Goal: Information Seeking & Learning: Learn about a topic

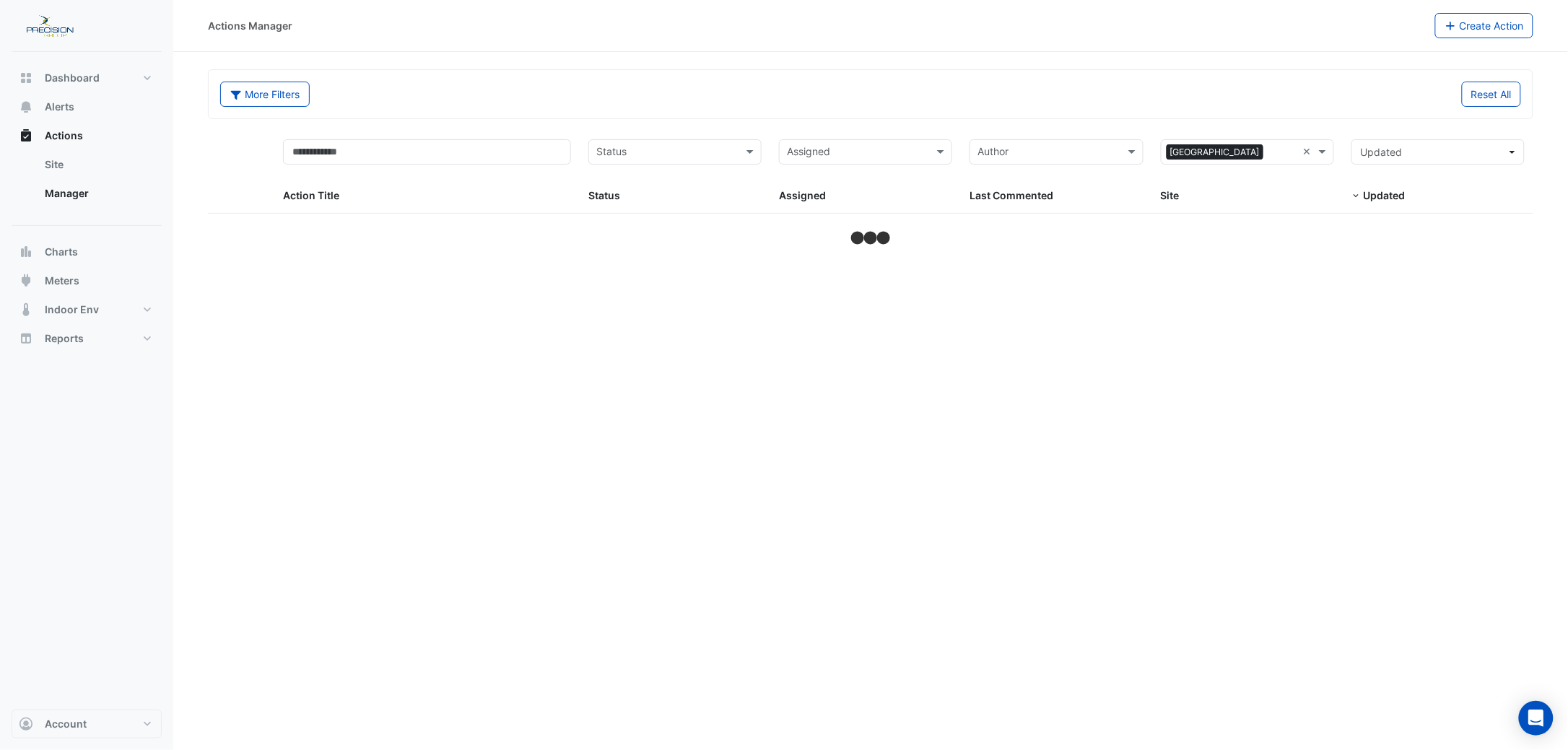
select select "***"
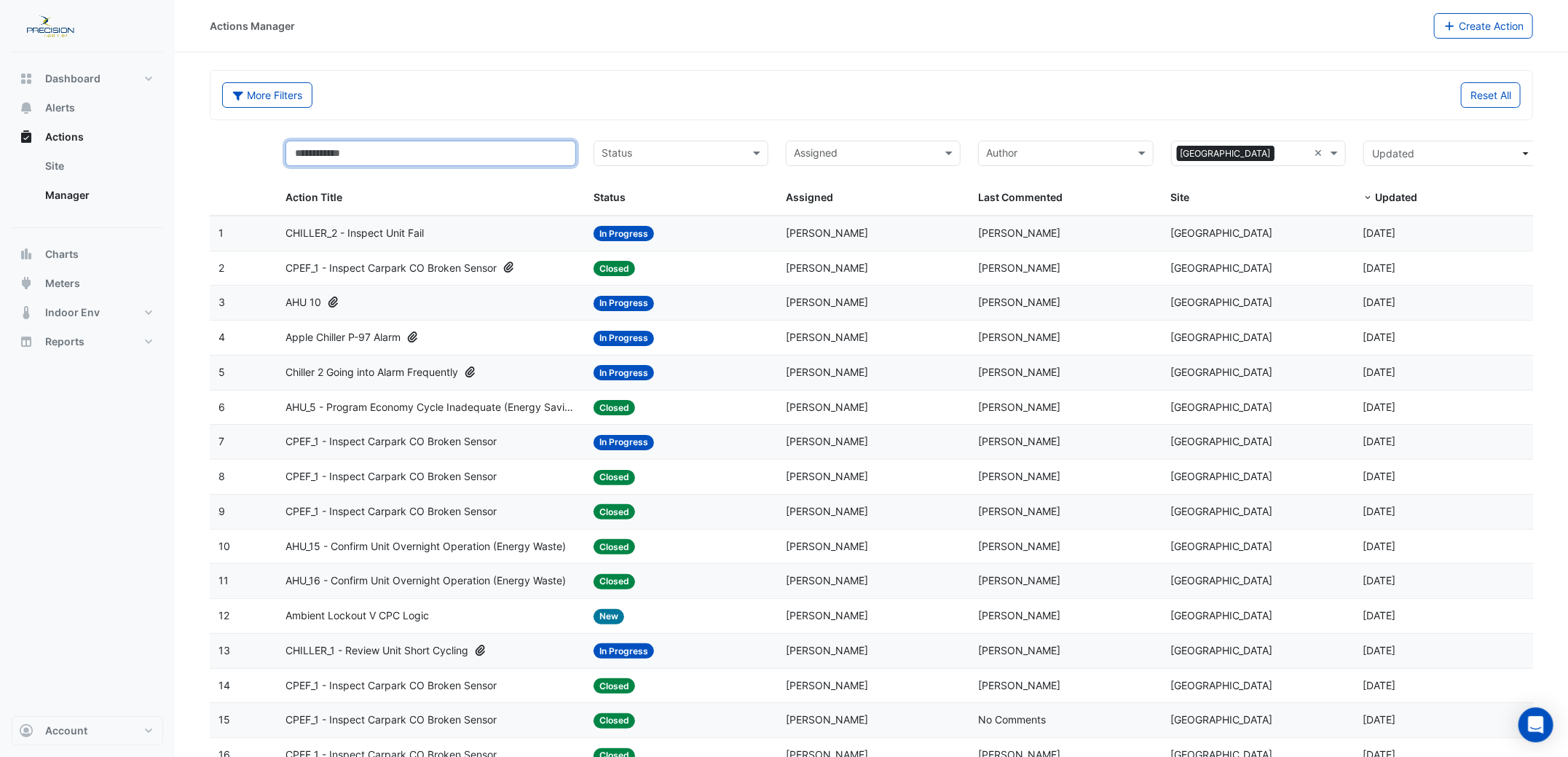
click at [335, 152] on input "text" at bounding box center [431, 154] width 290 height 26
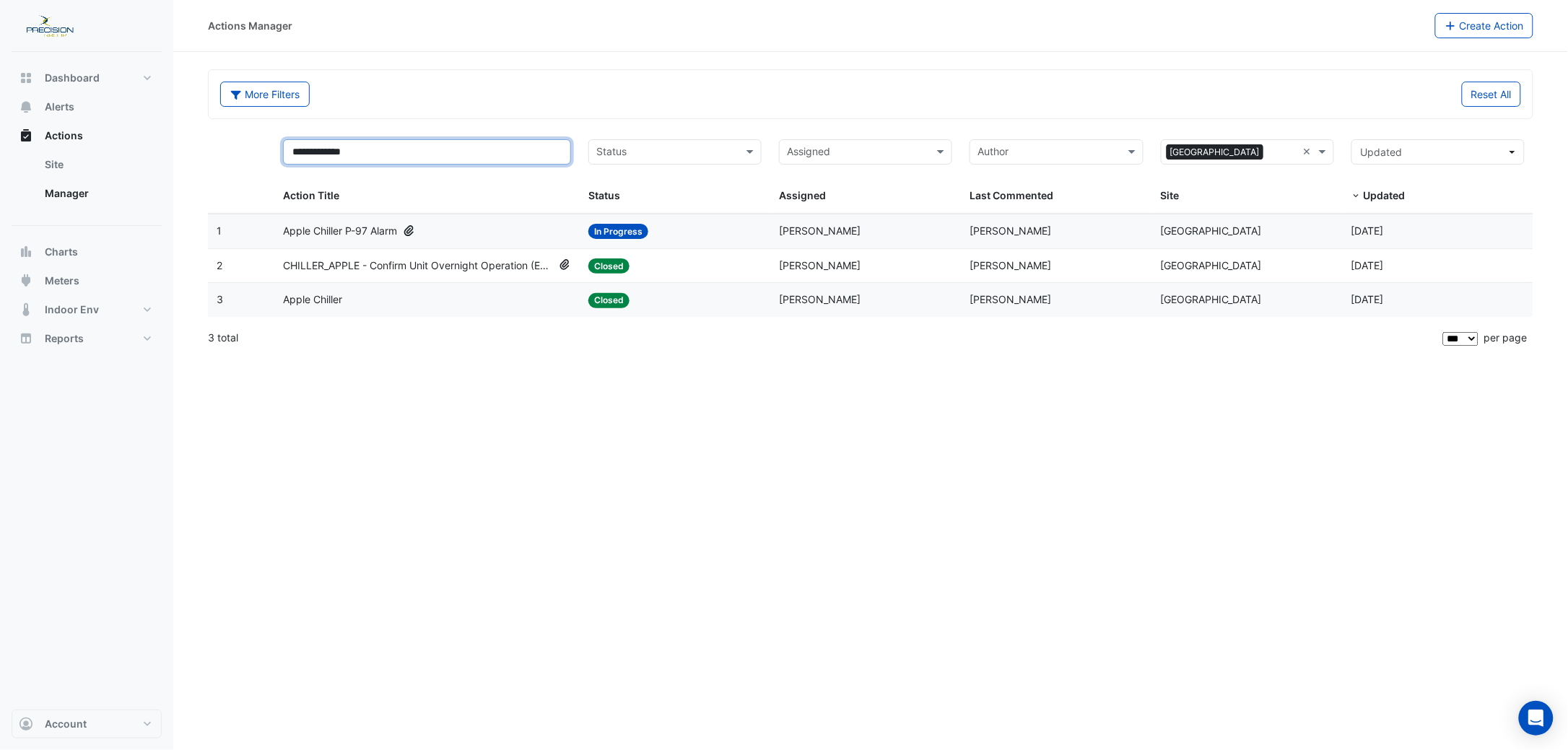
drag, startPoint x: 332, startPoint y: 151, endPoint x: 367, endPoint y: 150, distance: 35.0
click at [367, 150] on input "**********" at bounding box center [427, 152] width 288 height 25
type input "*****"
click at [487, 232] on div "Apple Chiller P-97 Alarm" at bounding box center [427, 232] width 288 height 16
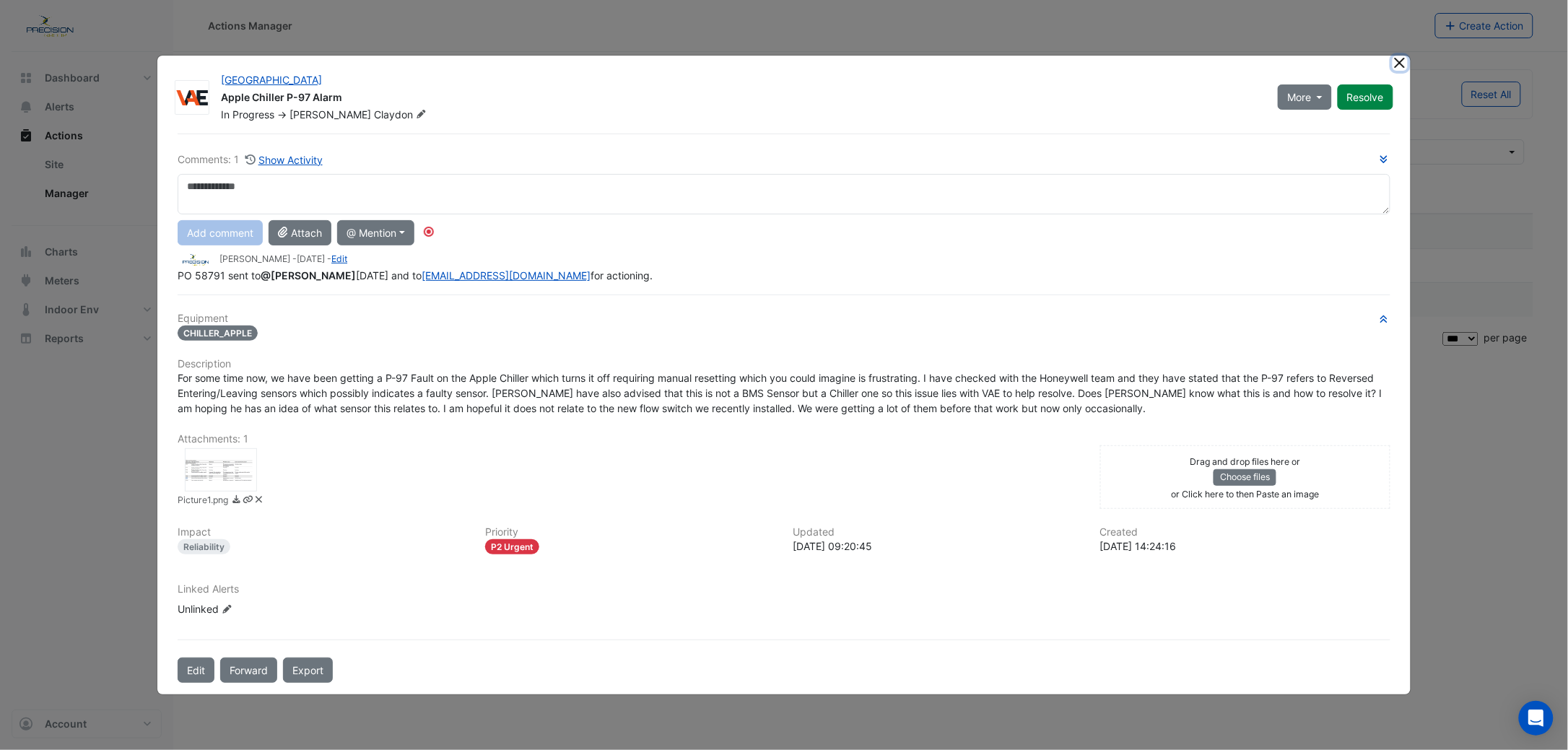
click at [1402, 64] on button "Close" at bounding box center [1400, 63] width 15 height 15
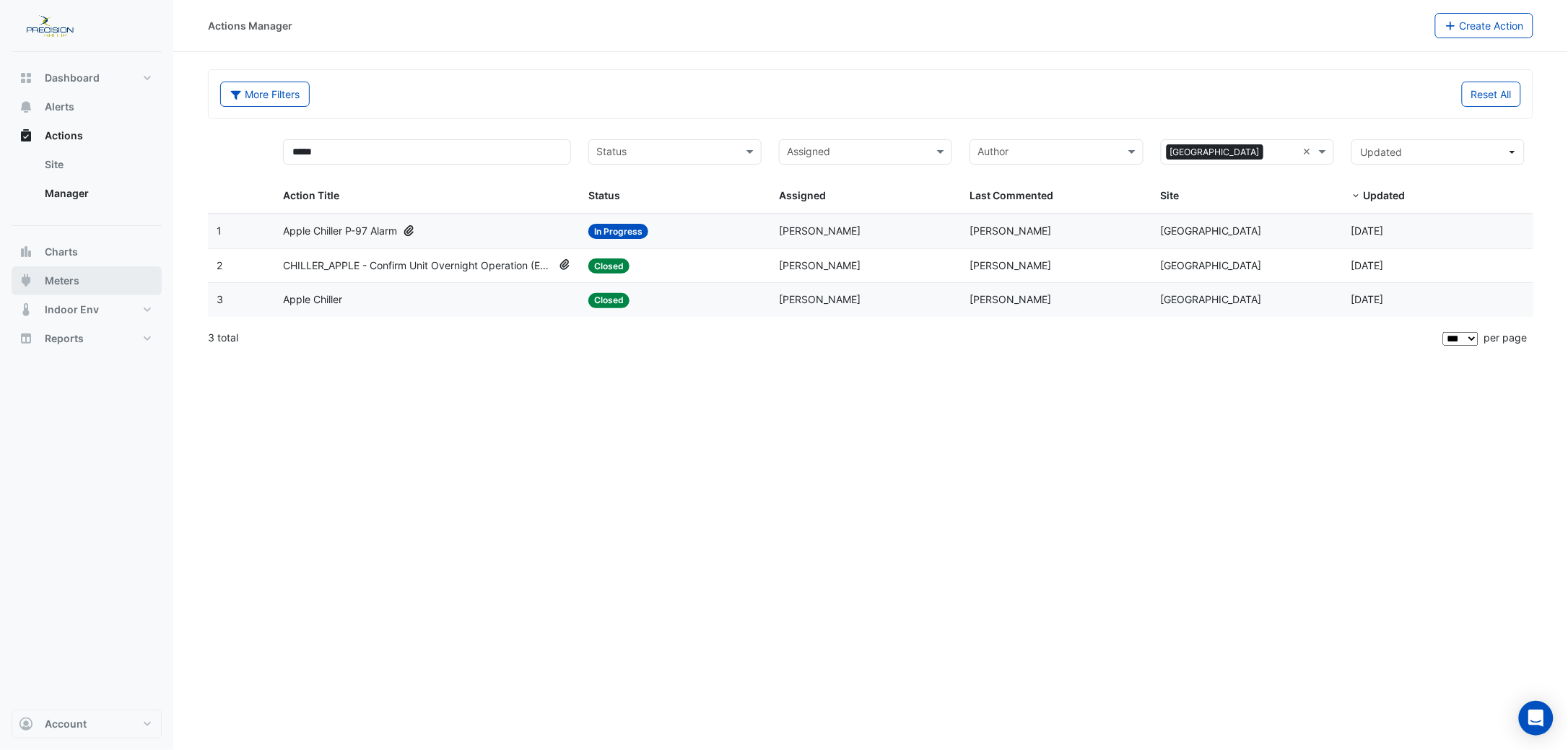
click at [63, 276] on span "Meters" at bounding box center [62, 280] width 34 height 14
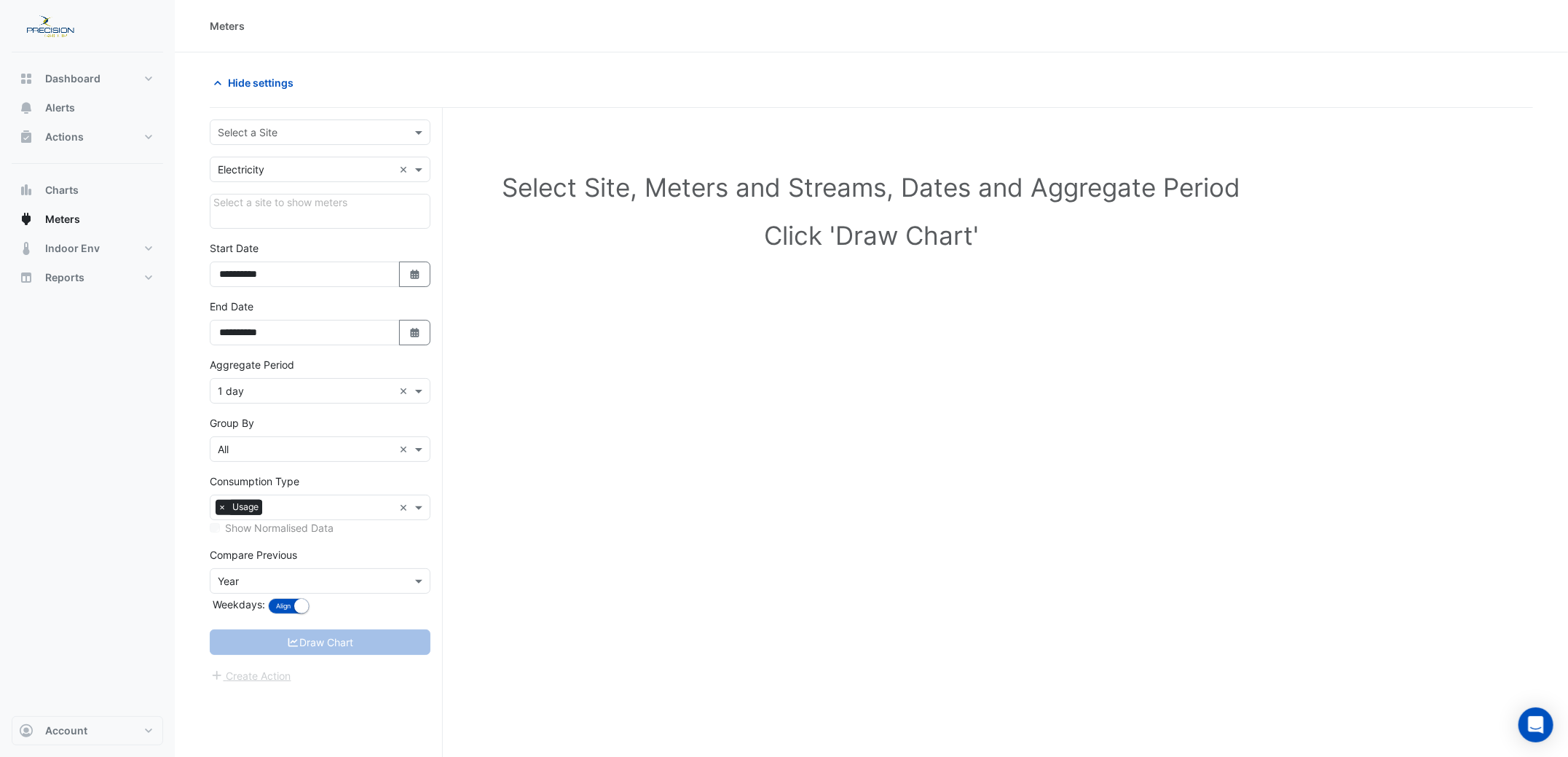
click at [266, 135] on input "text" at bounding box center [305, 133] width 175 height 15
click at [268, 200] on span "[GEOGRAPHIC_DATA]" at bounding box center [273, 206] width 102 height 12
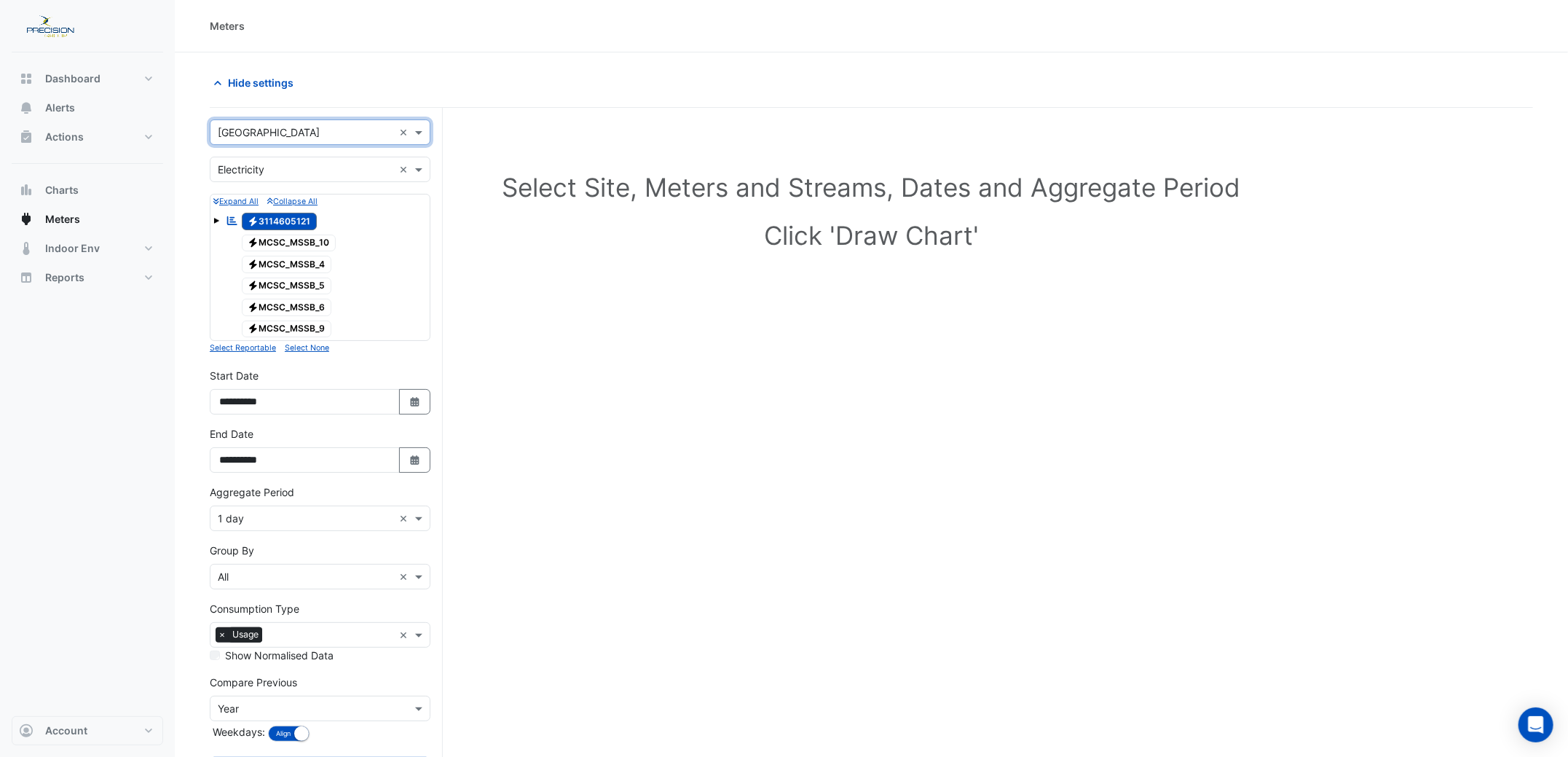
click at [185, 326] on section "Hide settings Select Site, Meters and Streams, Dates and Aggregate Period Click…" at bounding box center [871, 437] width 1393 height 771
click at [164, 538] on nav "Dashboard Portfolio Ratings Performance Alerts Actions Site Manager Charts" at bounding box center [87, 378] width 175 height 757
click at [642, 519] on div "Select Site, Meters and Streams, Dates and Aggregate Period Click 'Draw Chart'" at bounding box center [871, 474] width 1324 height 698
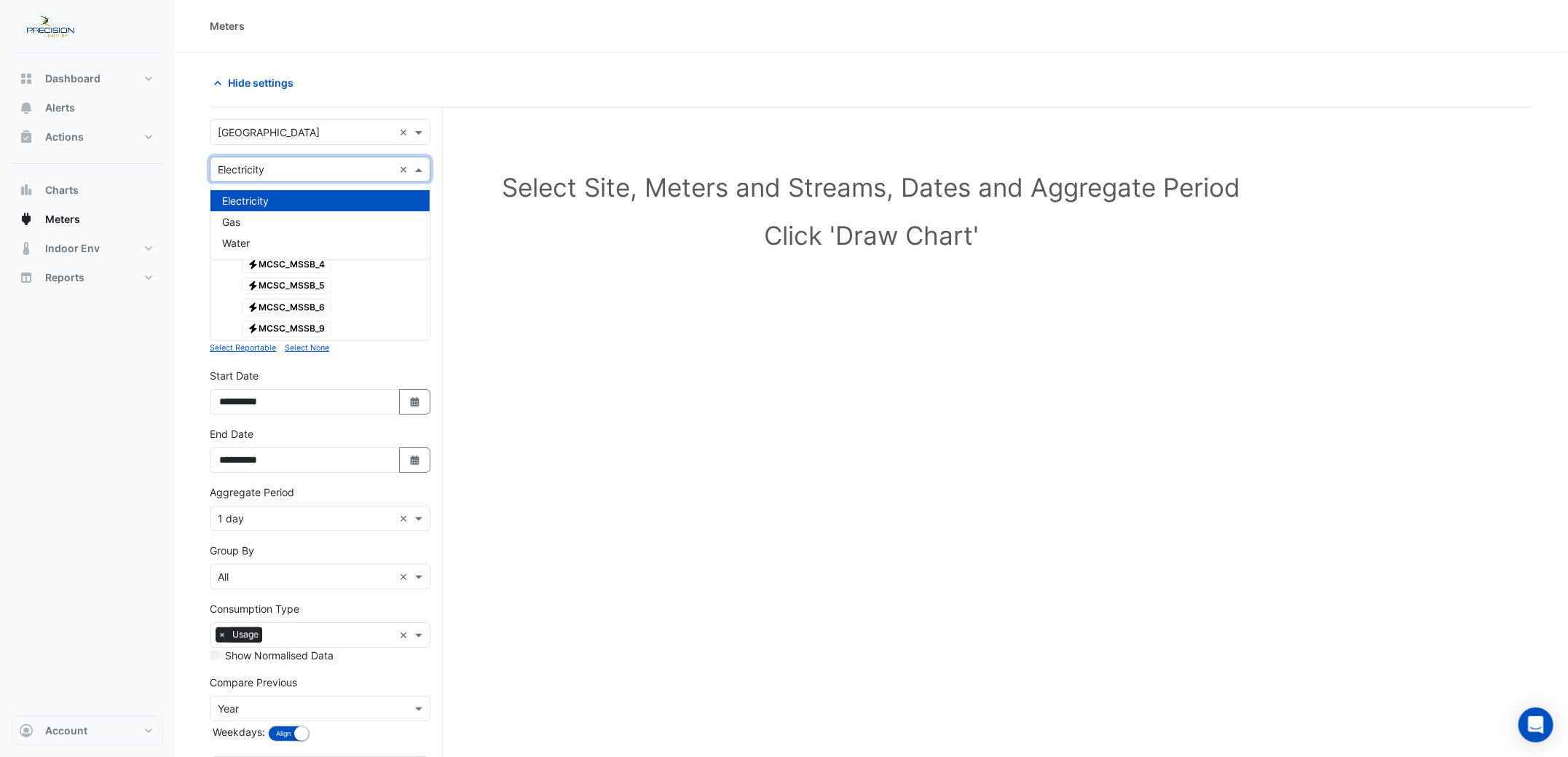
click at [417, 166] on span at bounding box center [420, 169] width 18 height 15
click at [229, 197] on span "Electricity" at bounding box center [246, 200] width 47 height 12
click at [150, 225] on button "Meters" at bounding box center [87, 219] width 151 height 29
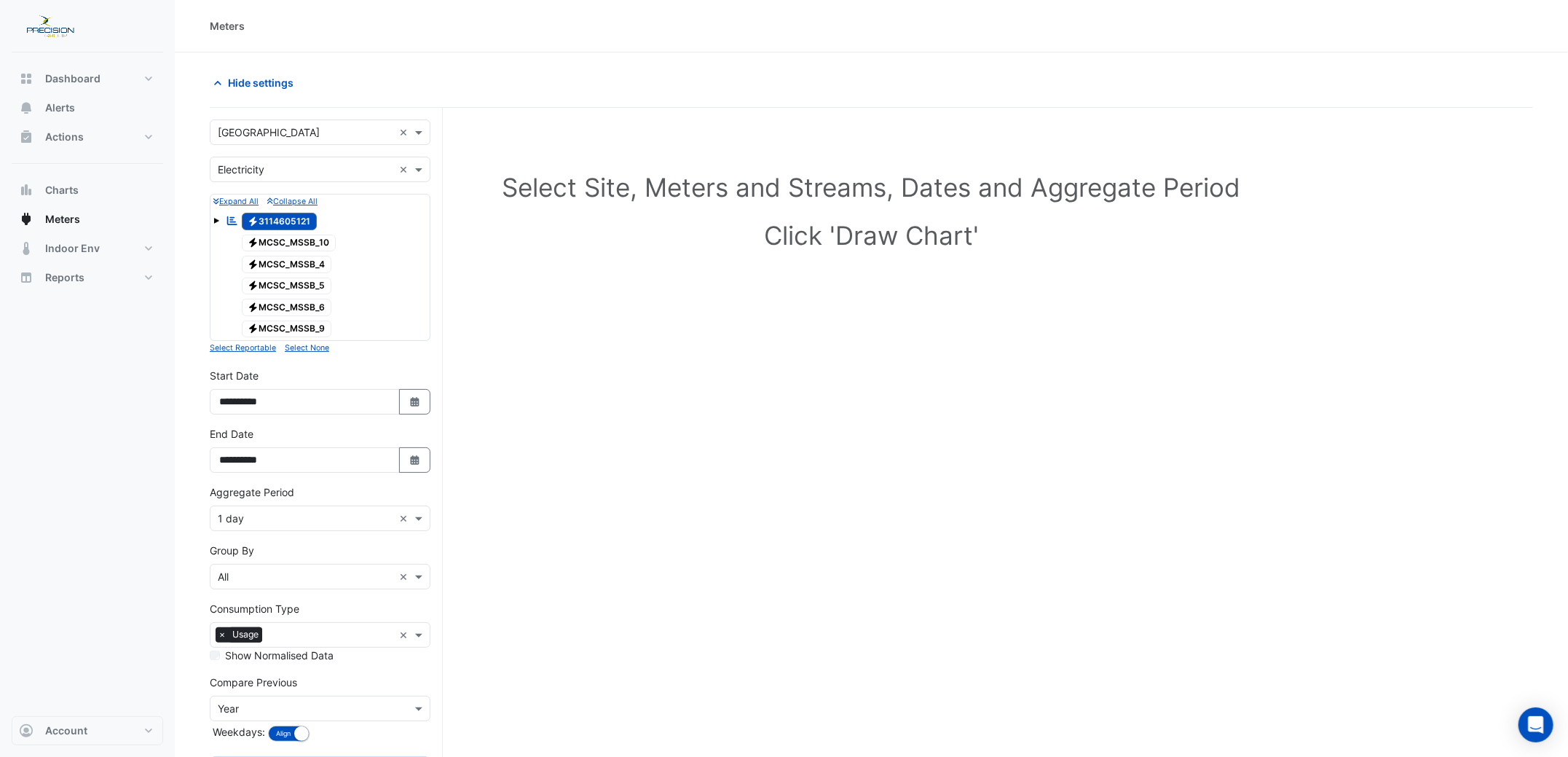
click at [181, 374] on section "Hide settings Select Site, Meters and Streams, Dates and Aggregate Period Click…" at bounding box center [871, 437] width 1393 height 771
click at [60, 69] on button "Dashboard" at bounding box center [87, 79] width 151 height 29
select select "***"
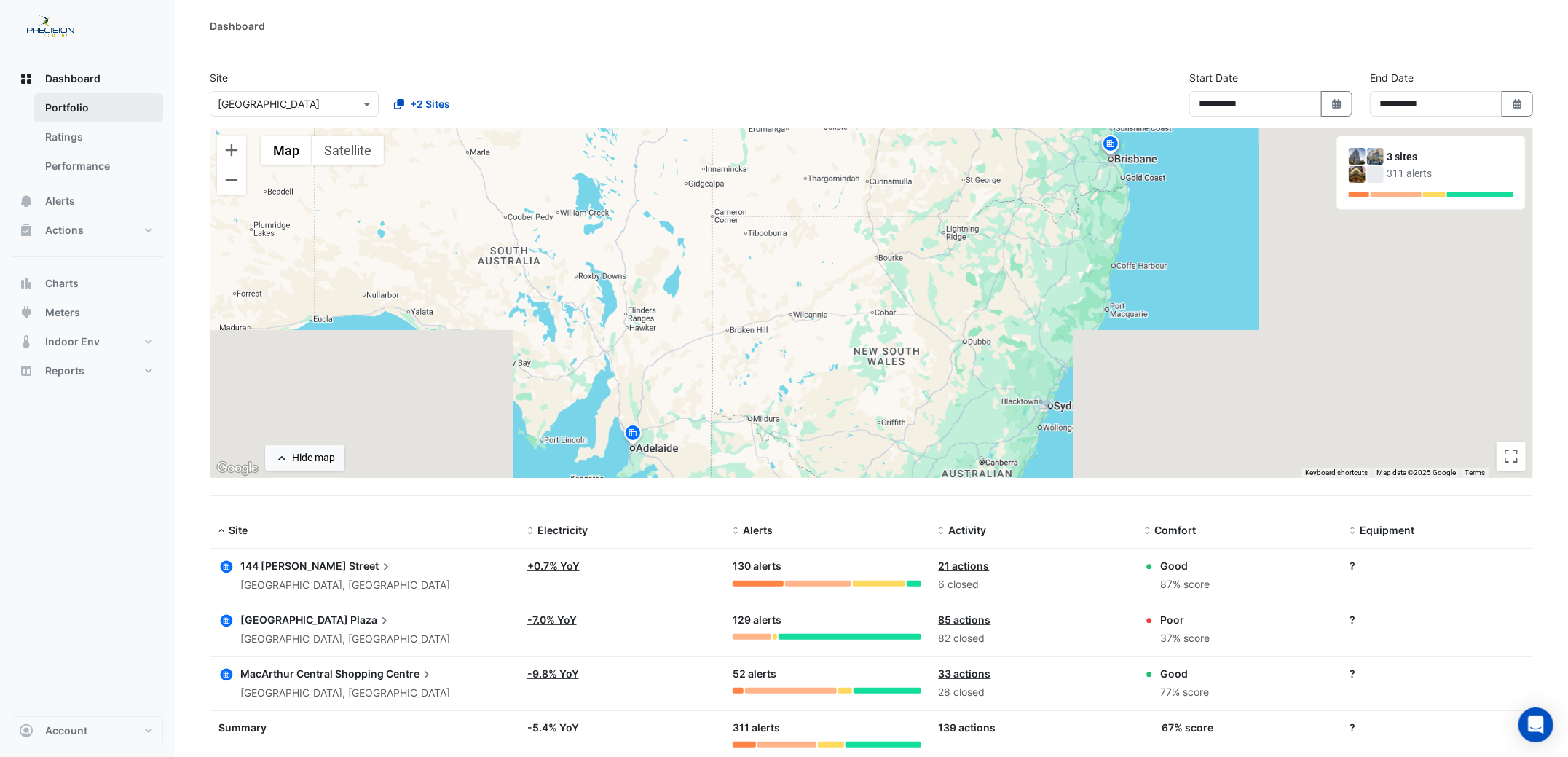
click at [62, 108] on link "Portfolio" at bounding box center [98, 107] width 129 height 29
click at [67, 196] on span "Alerts" at bounding box center [60, 200] width 30 height 14
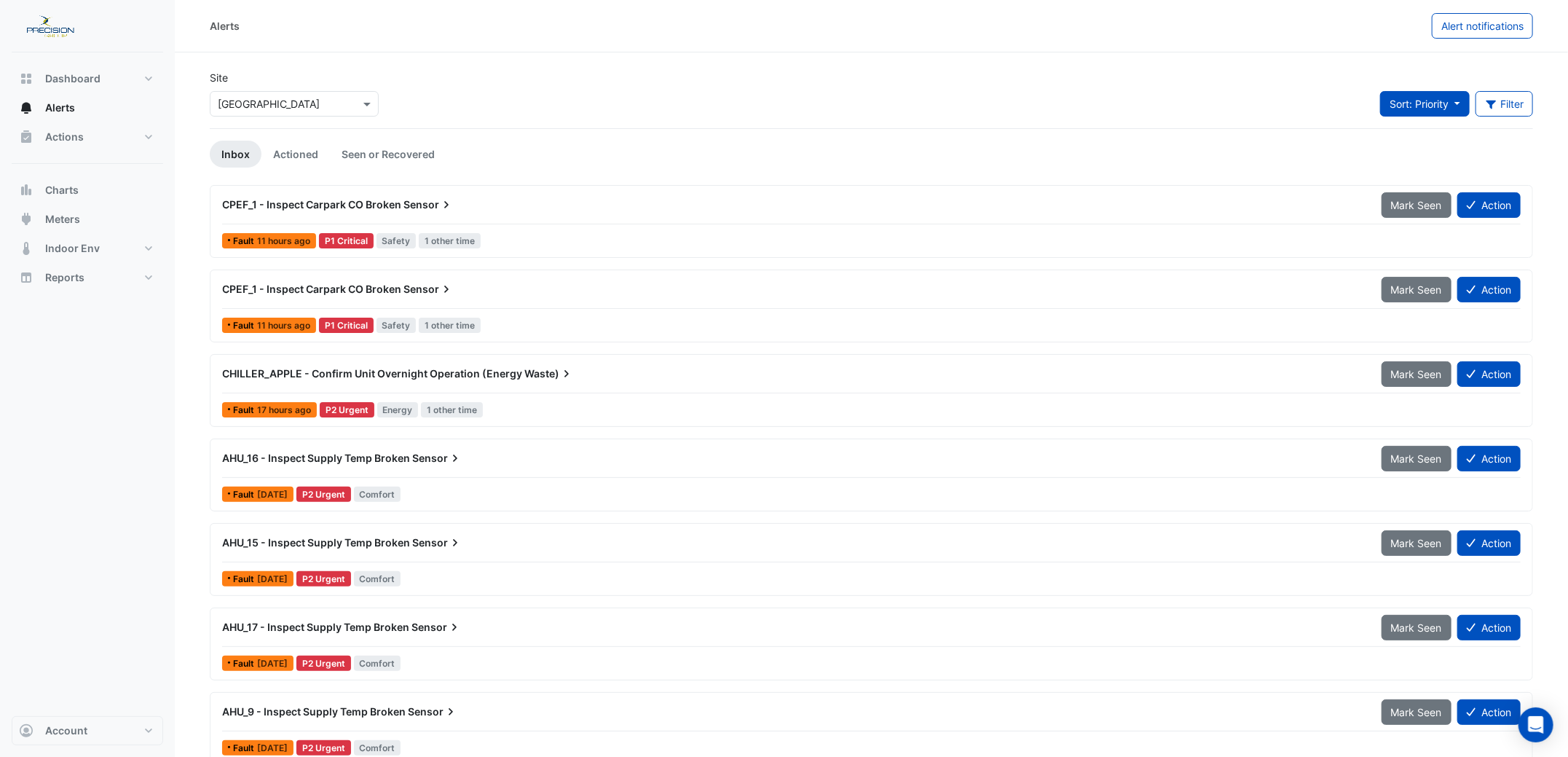
click at [1432, 105] on span "Sort: Priority" at bounding box center [1419, 104] width 59 height 12
click at [64, 237] on button "Indoor Env" at bounding box center [87, 248] width 151 height 29
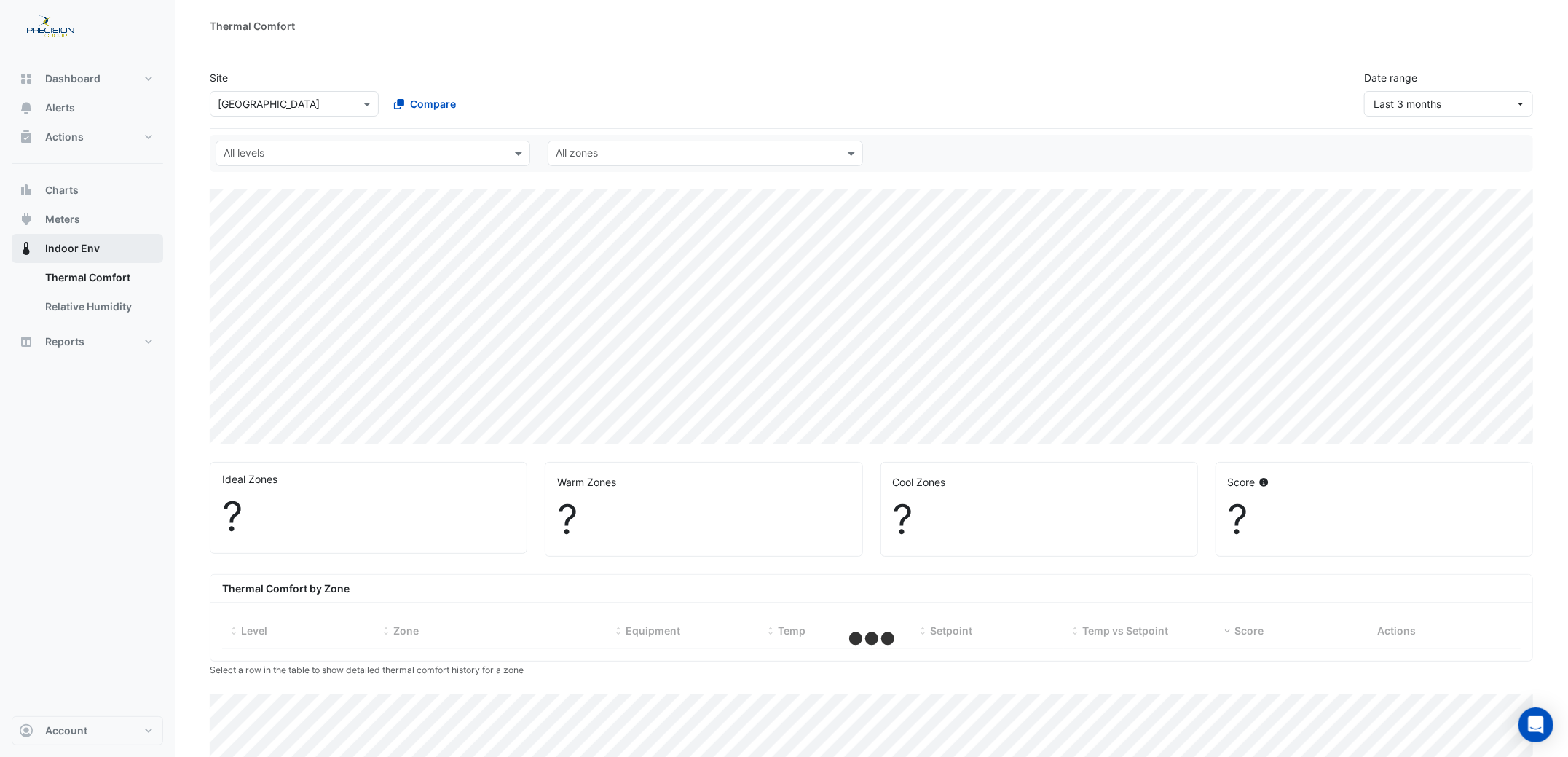
select select "***"
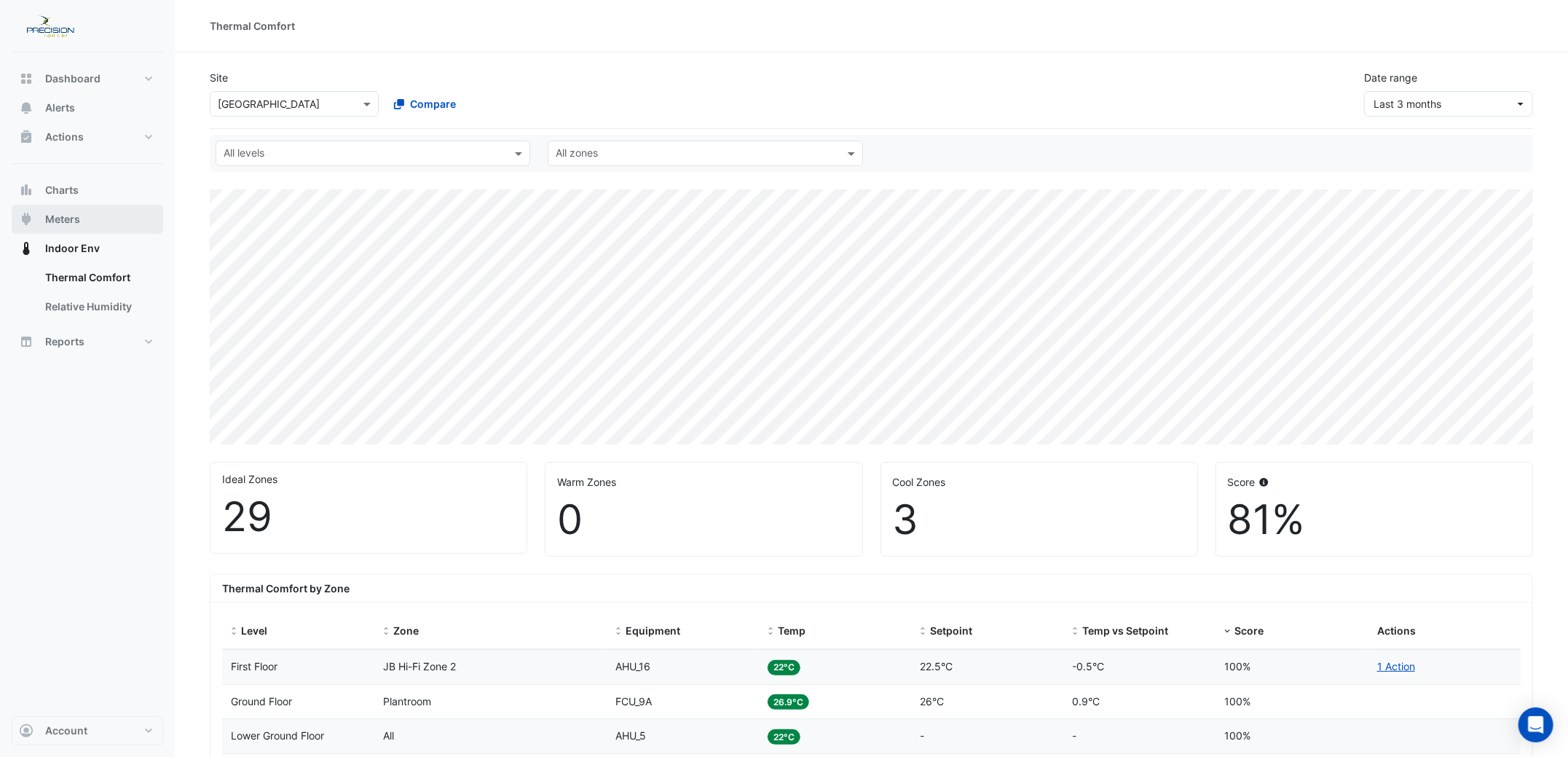
click at [64, 217] on span "Meters" at bounding box center [63, 219] width 35 height 14
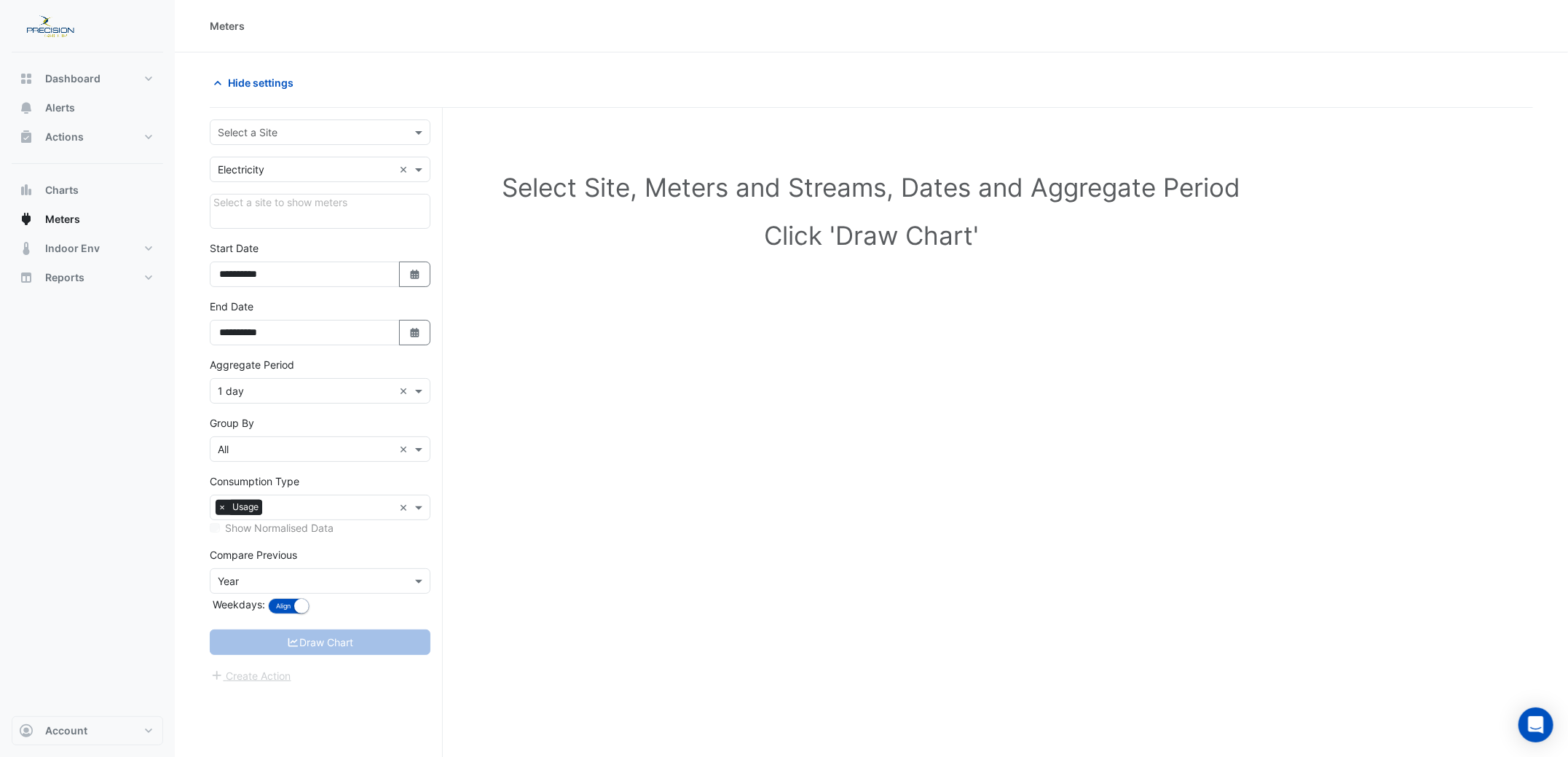
click at [274, 211] on div "Select a site to show meters" at bounding box center [320, 211] width 221 height 35
click at [259, 131] on input "text" at bounding box center [305, 133] width 175 height 15
click at [270, 198] on div "[GEOGRAPHIC_DATA]" at bounding box center [320, 206] width 219 height 21
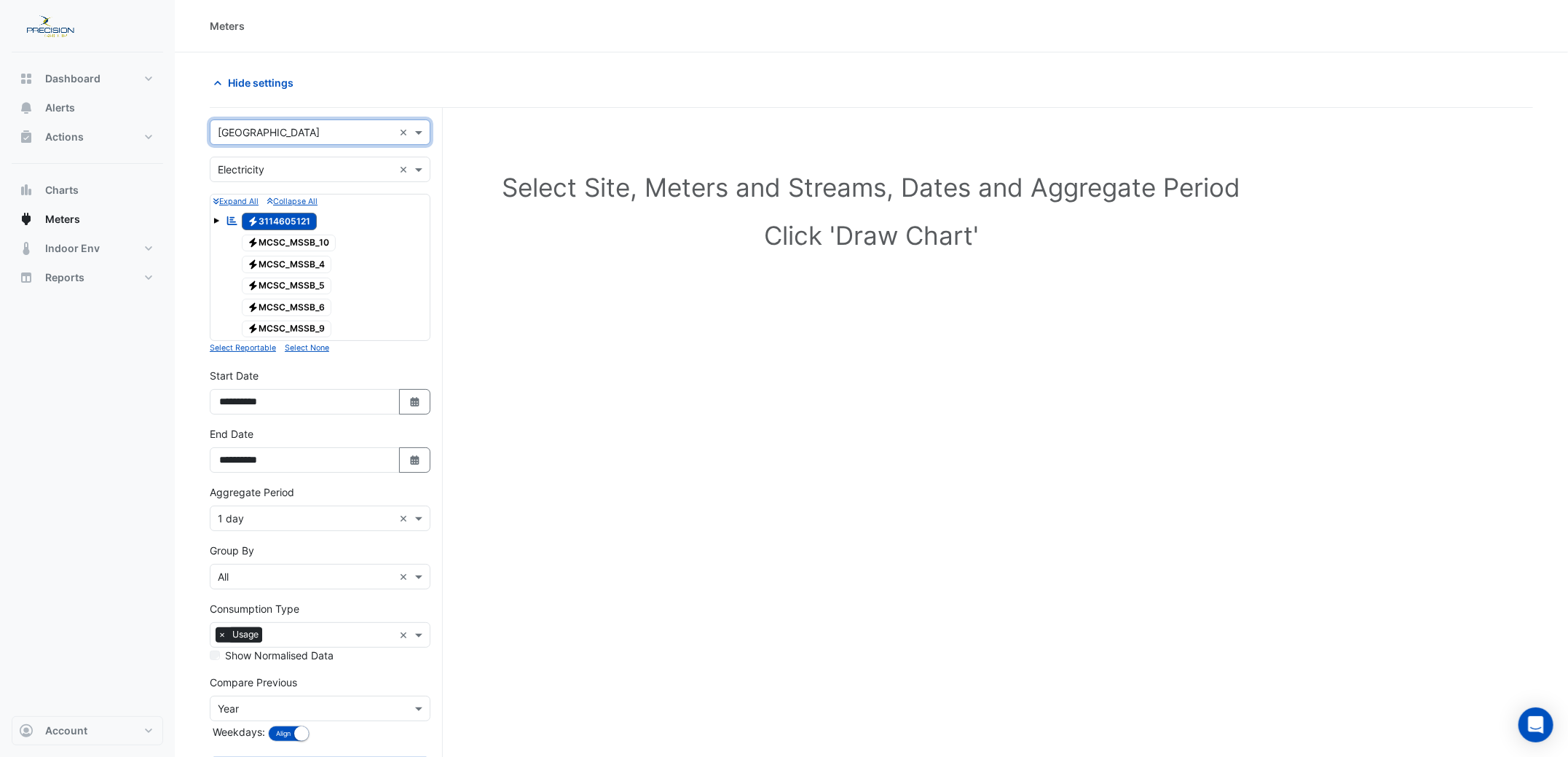
click at [282, 166] on input "text" at bounding box center [305, 170] width 175 height 15
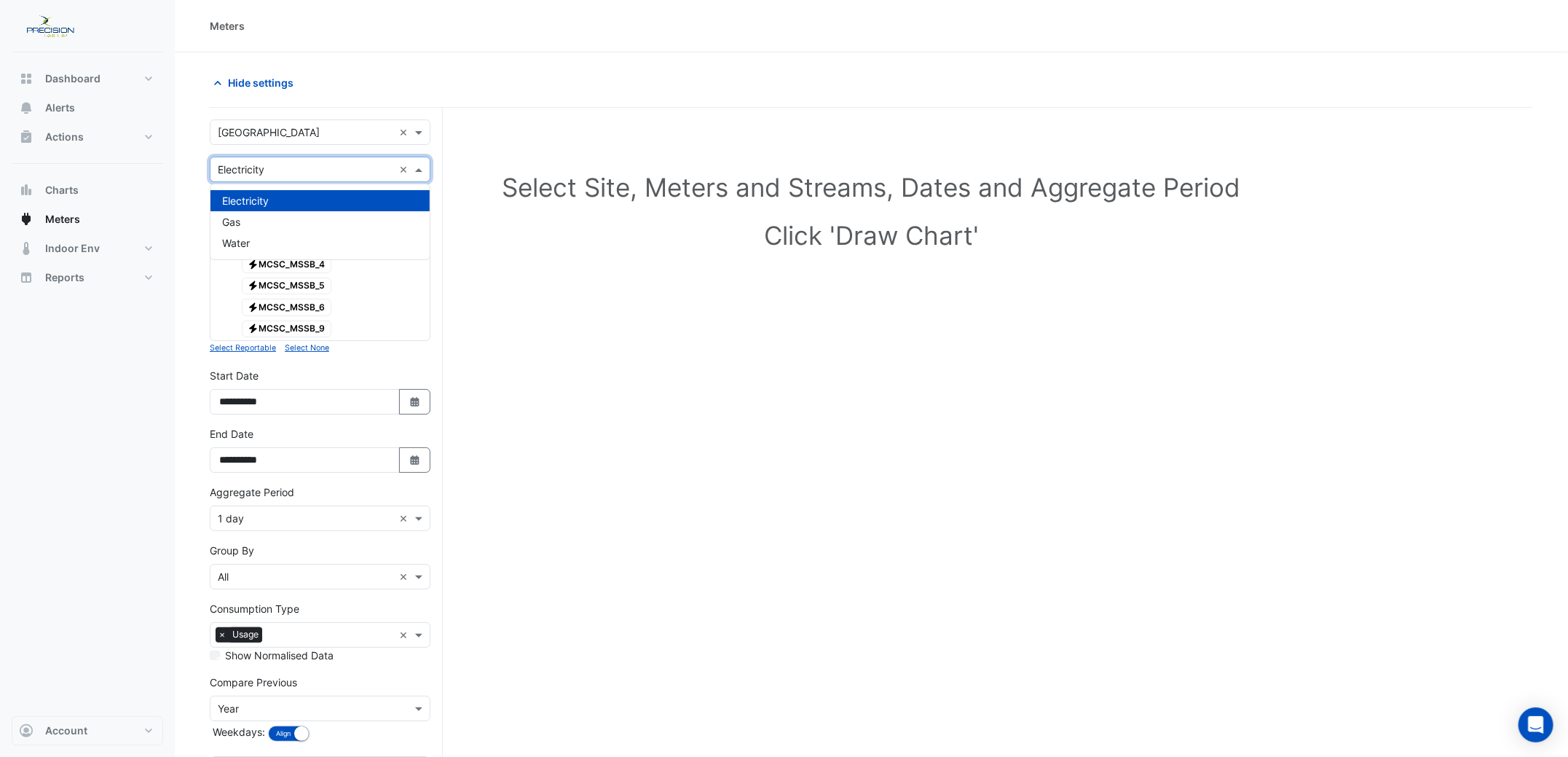
click at [282, 166] on input "text" at bounding box center [305, 170] width 175 height 15
click at [591, 395] on div "Select Site, Meters and Streams, Dates and Aggregate Period Click 'Draw Chart'" at bounding box center [871, 474] width 1324 height 698
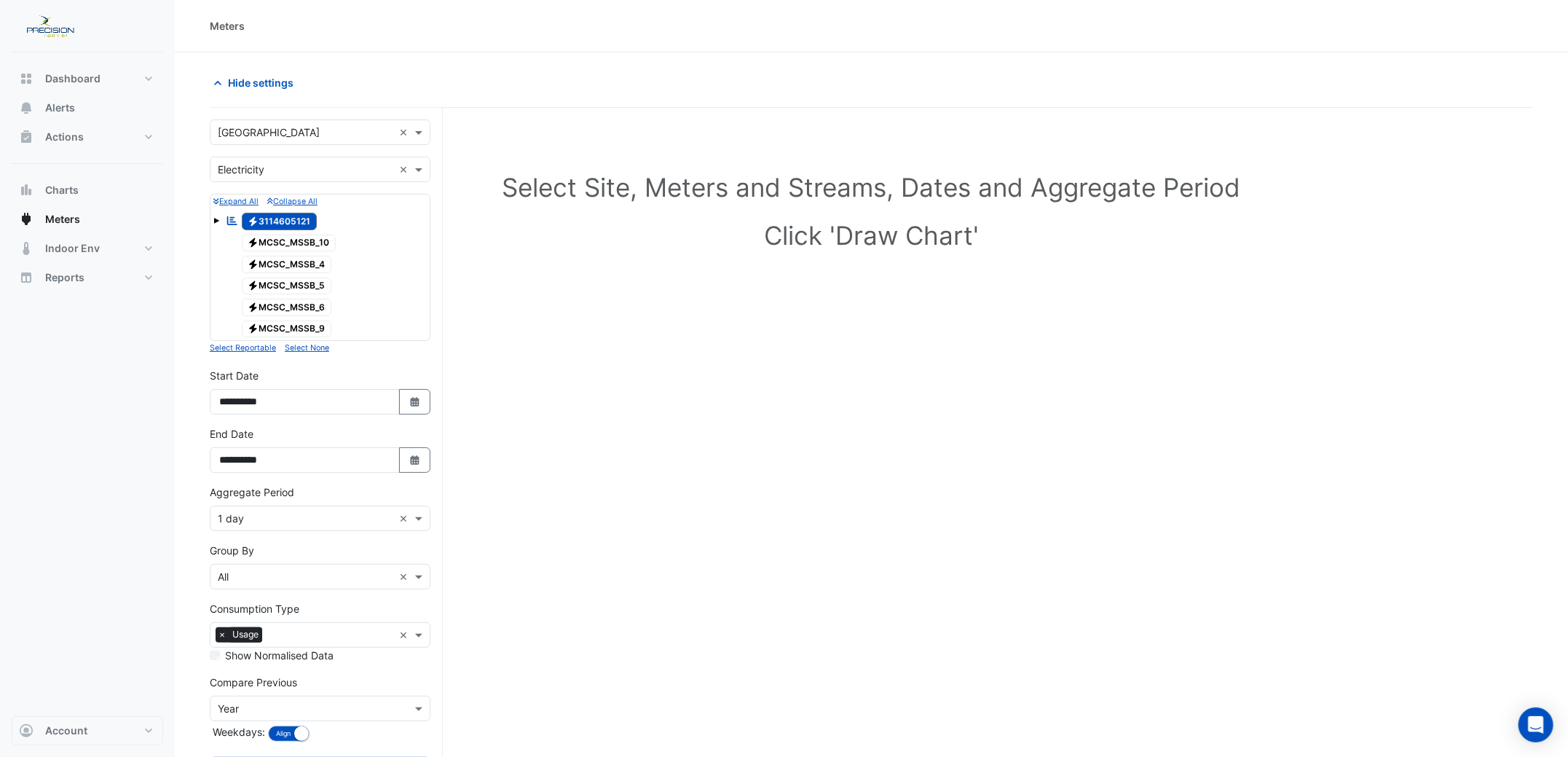
click at [691, 545] on div "Select Site, Meters and Streams, Dates and Aggregate Period Click 'Draw Chart'" at bounding box center [871, 474] width 1324 height 698
click at [60, 242] on span "Indoor Env" at bounding box center [73, 248] width 54 height 14
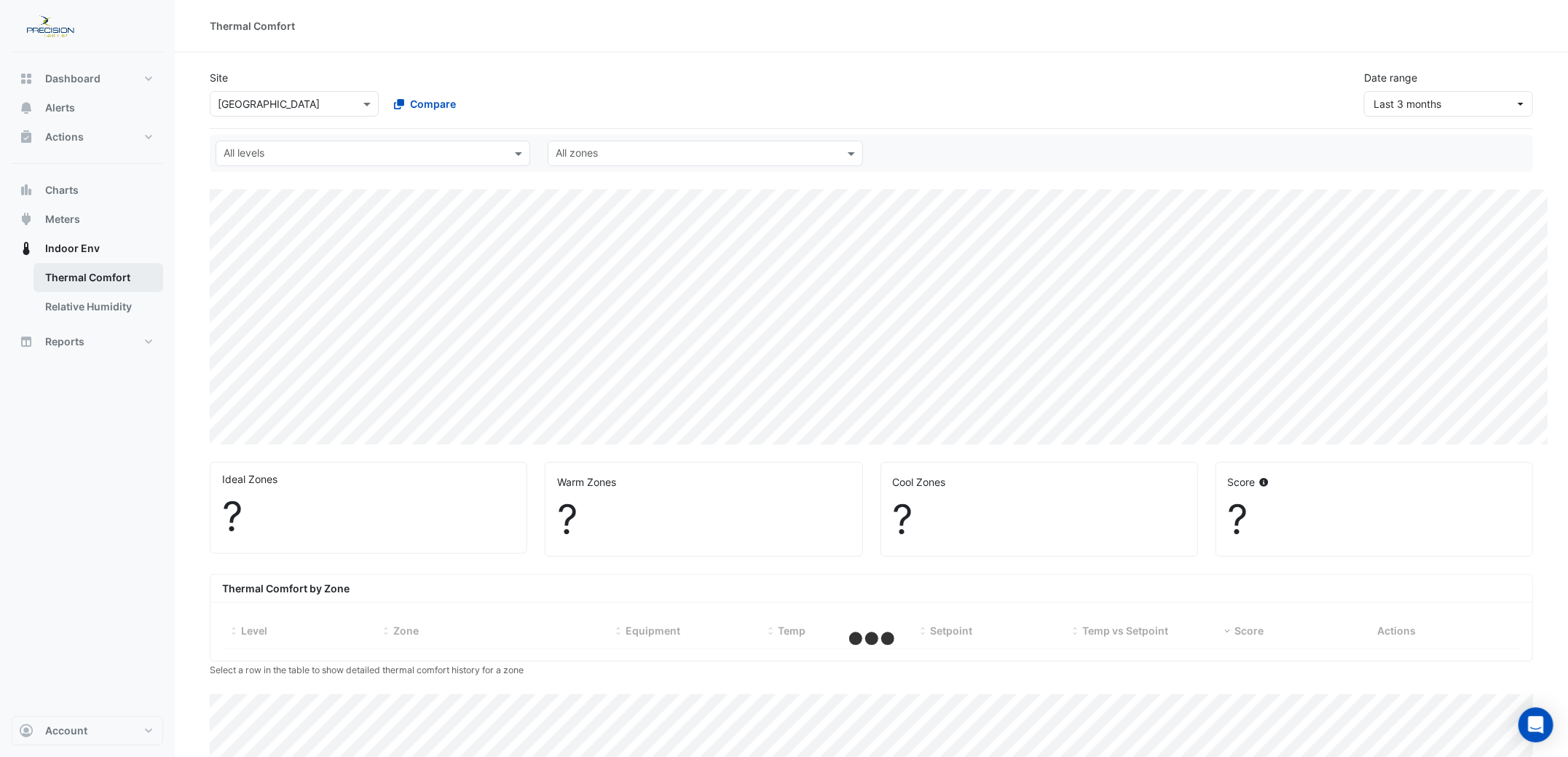
select select "***"
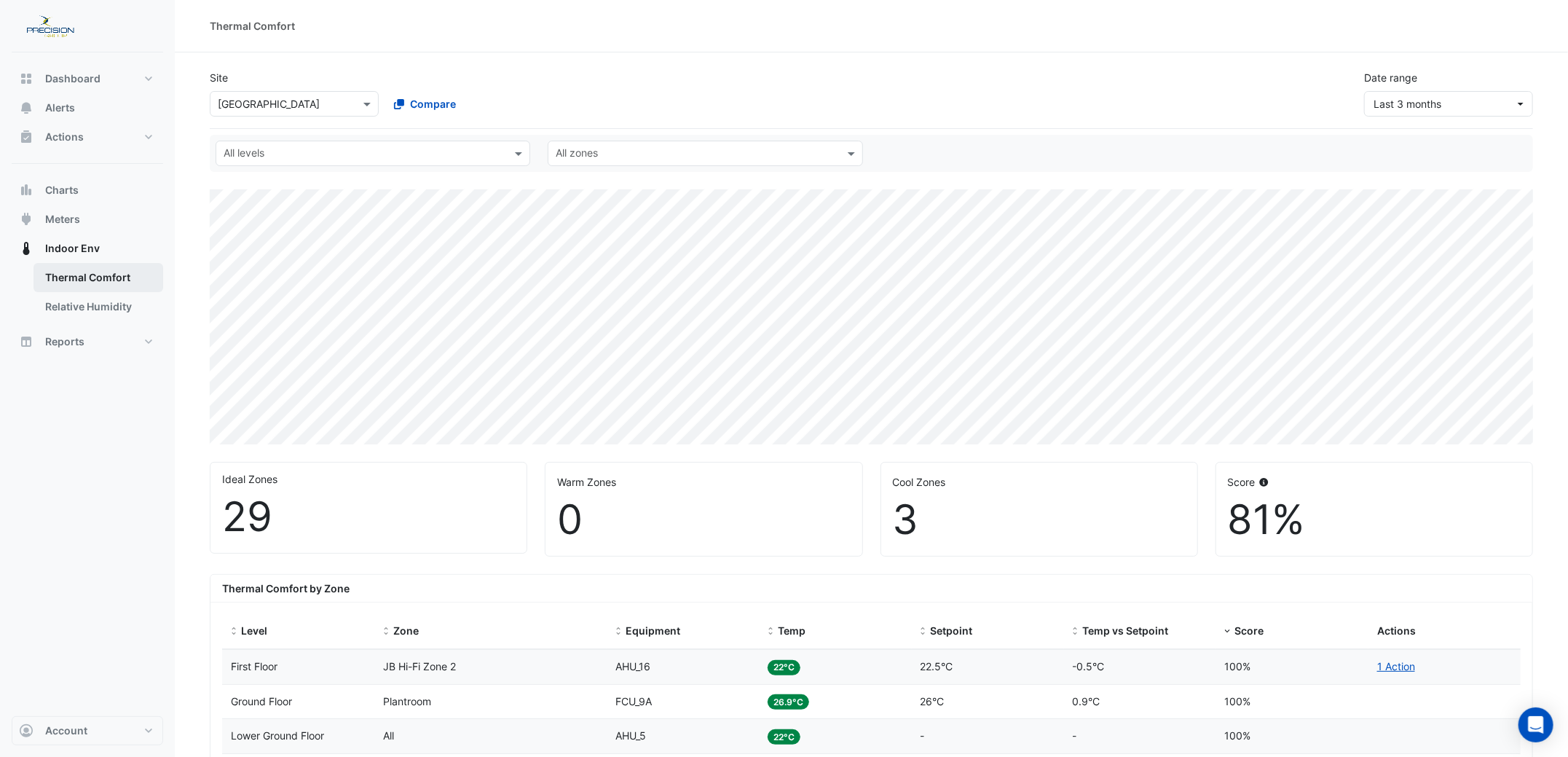
click at [57, 272] on link "Thermal Comfort" at bounding box center [98, 278] width 129 height 29
click at [58, 216] on span "Meters" at bounding box center [63, 219] width 35 height 14
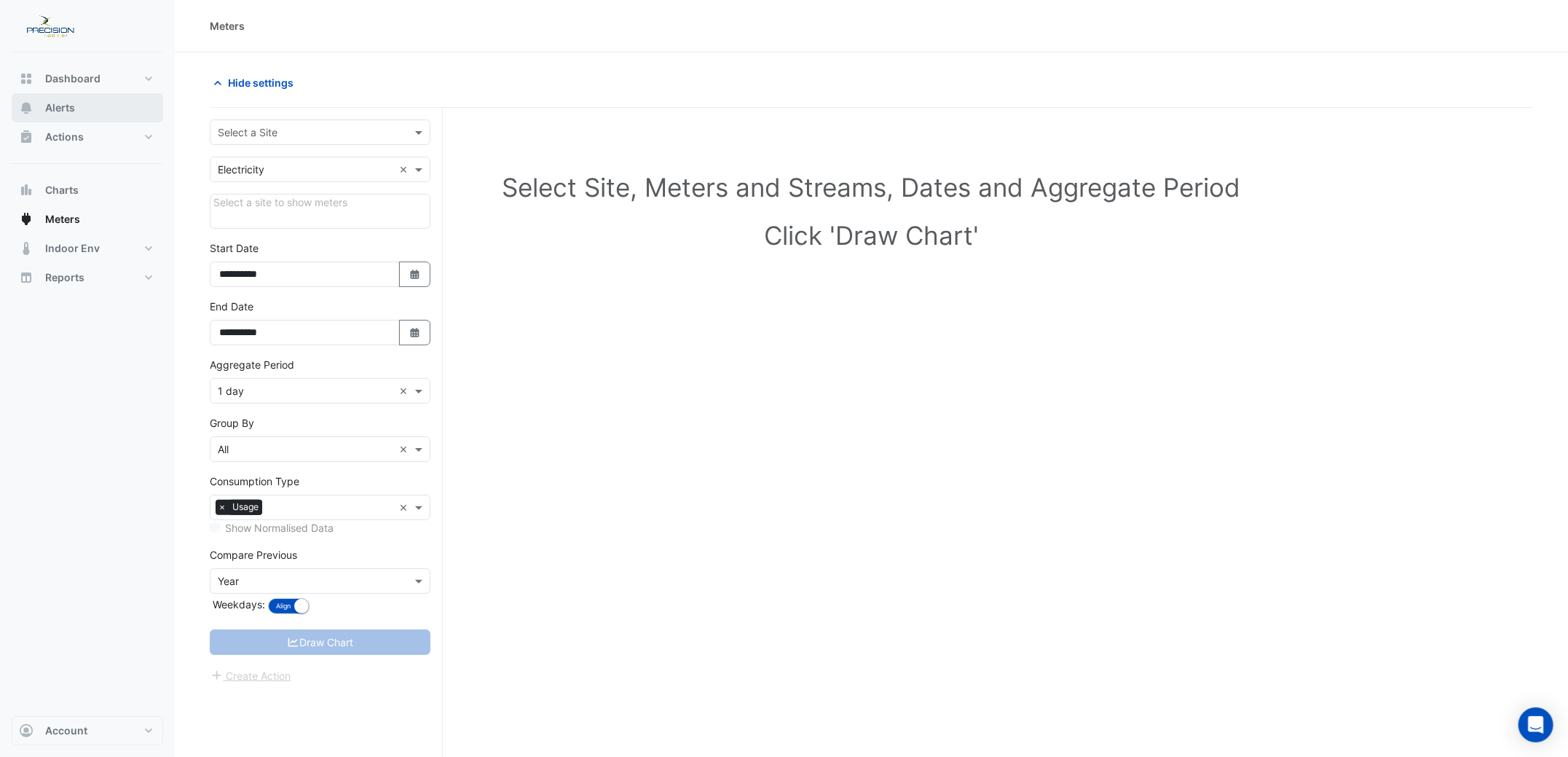
click at [60, 104] on span "Alerts" at bounding box center [60, 107] width 30 height 14
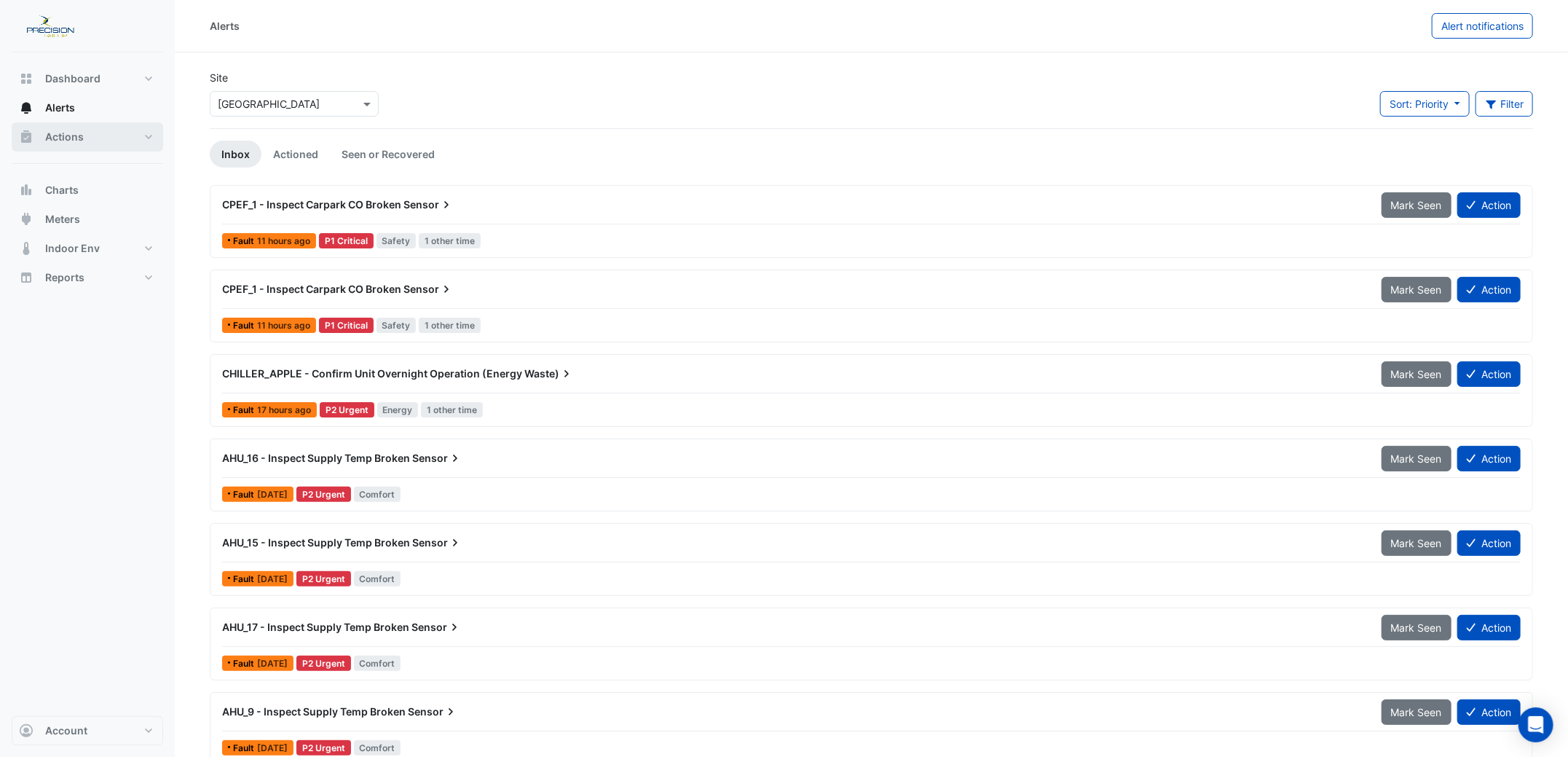
click at [60, 130] on span "Actions" at bounding box center [64, 136] width 39 height 14
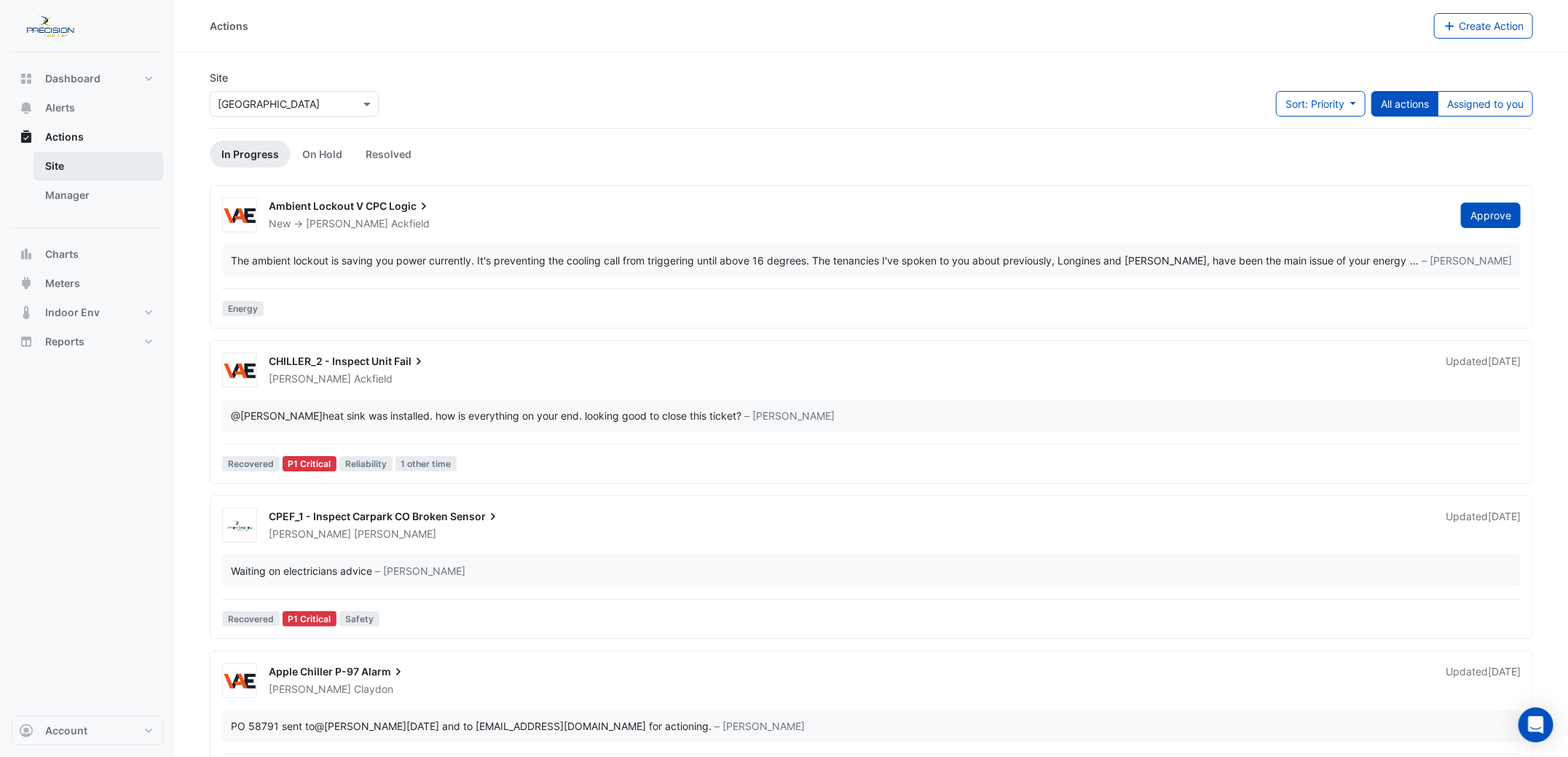
click at [55, 176] on link "Site" at bounding box center [98, 166] width 129 height 29
click at [61, 252] on span "Charts" at bounding box center [62, 254] width 33 height 14
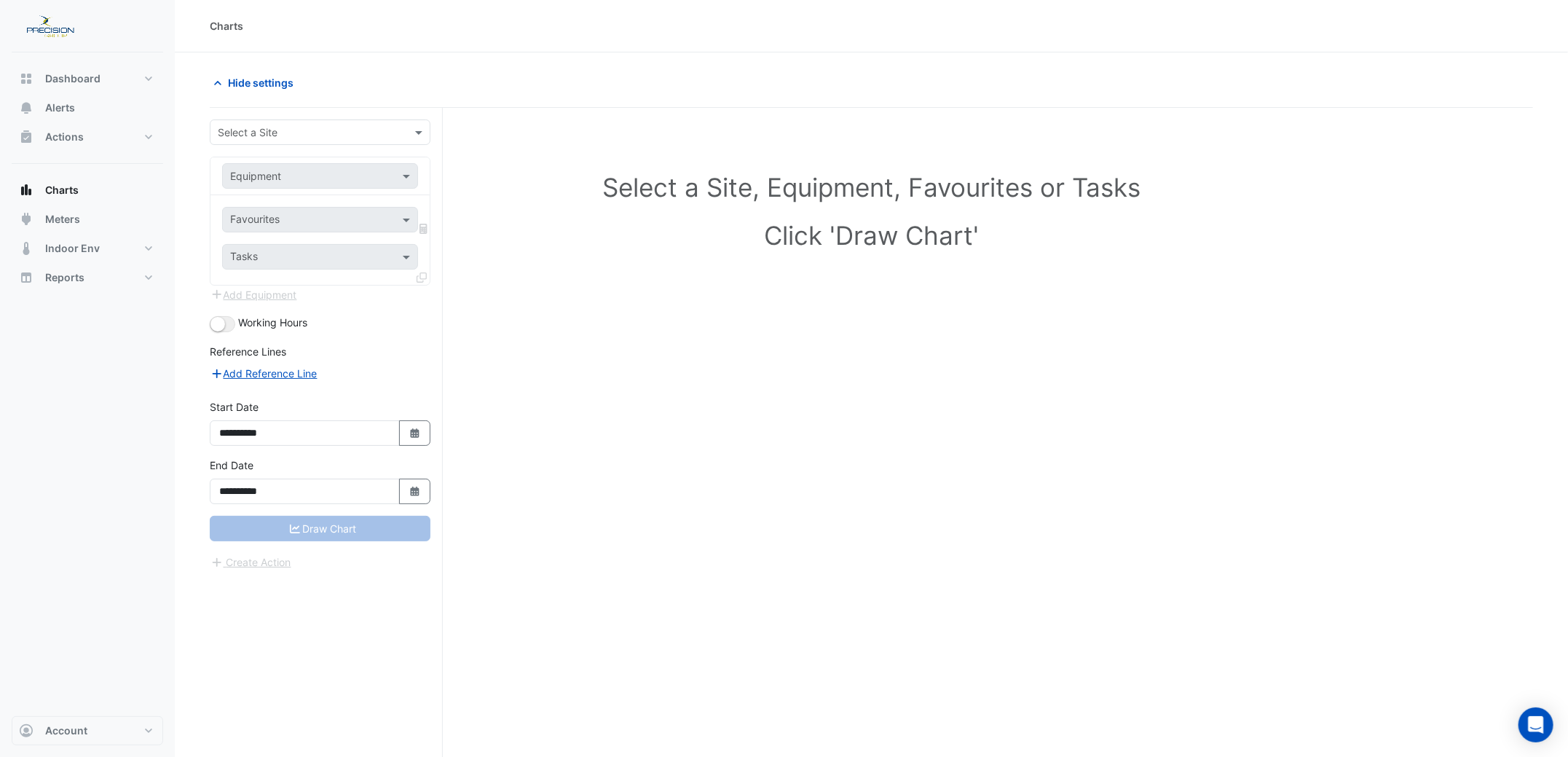
click at [248, 130] on input "text" at bounding box center [305, 133] width 175 height 15
click at [241, 197] on div "[GEOGRAPHIC_DATA]" at bounding box center [320, 206] width 219 height 21
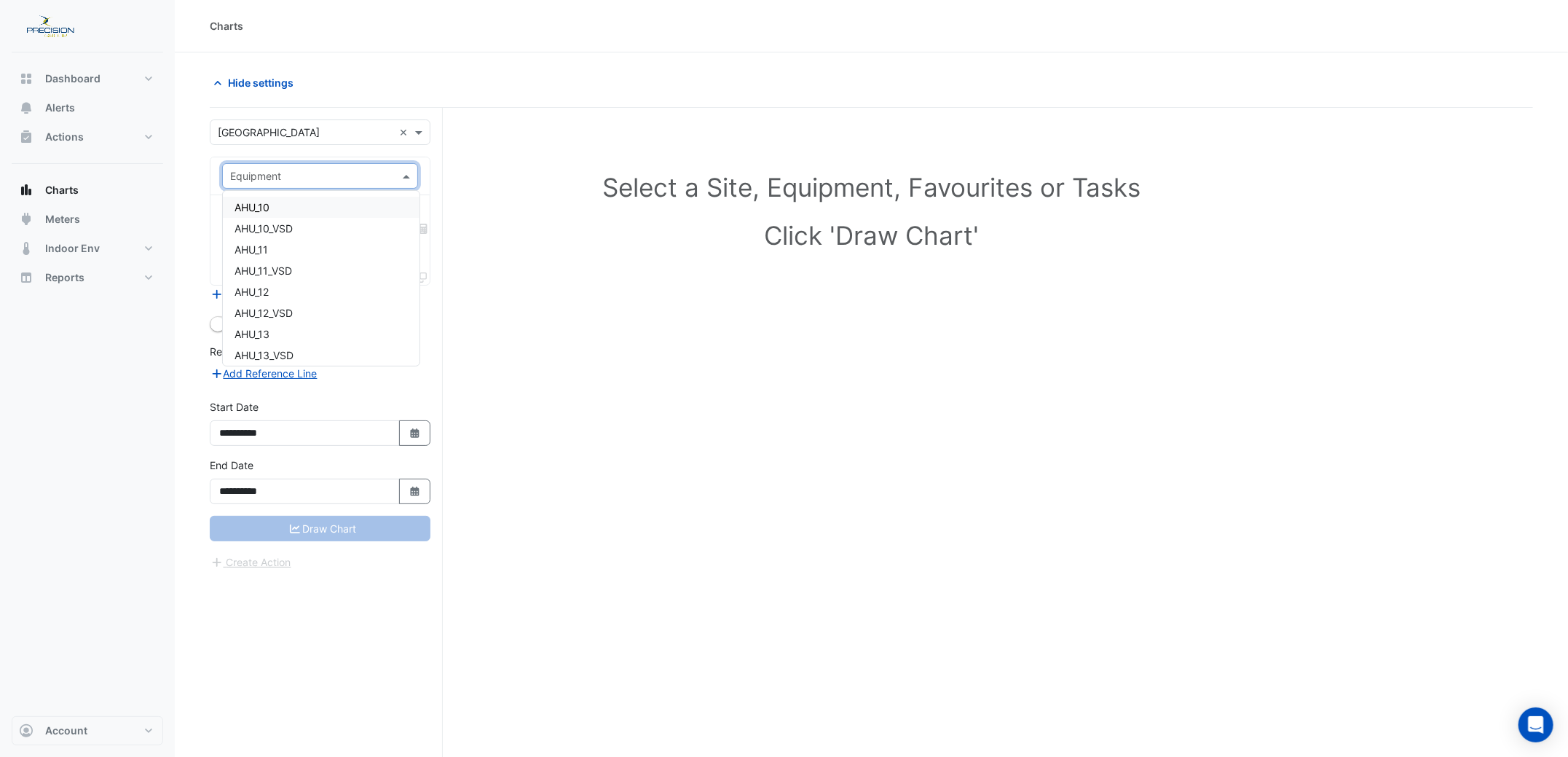
click at [256, 176] on input "text" at bounding box center [305, 177] width 150 height 15
click at [335, 180] on input "text" at bounding box center [305, 177] width 150 height 15
type input "***"
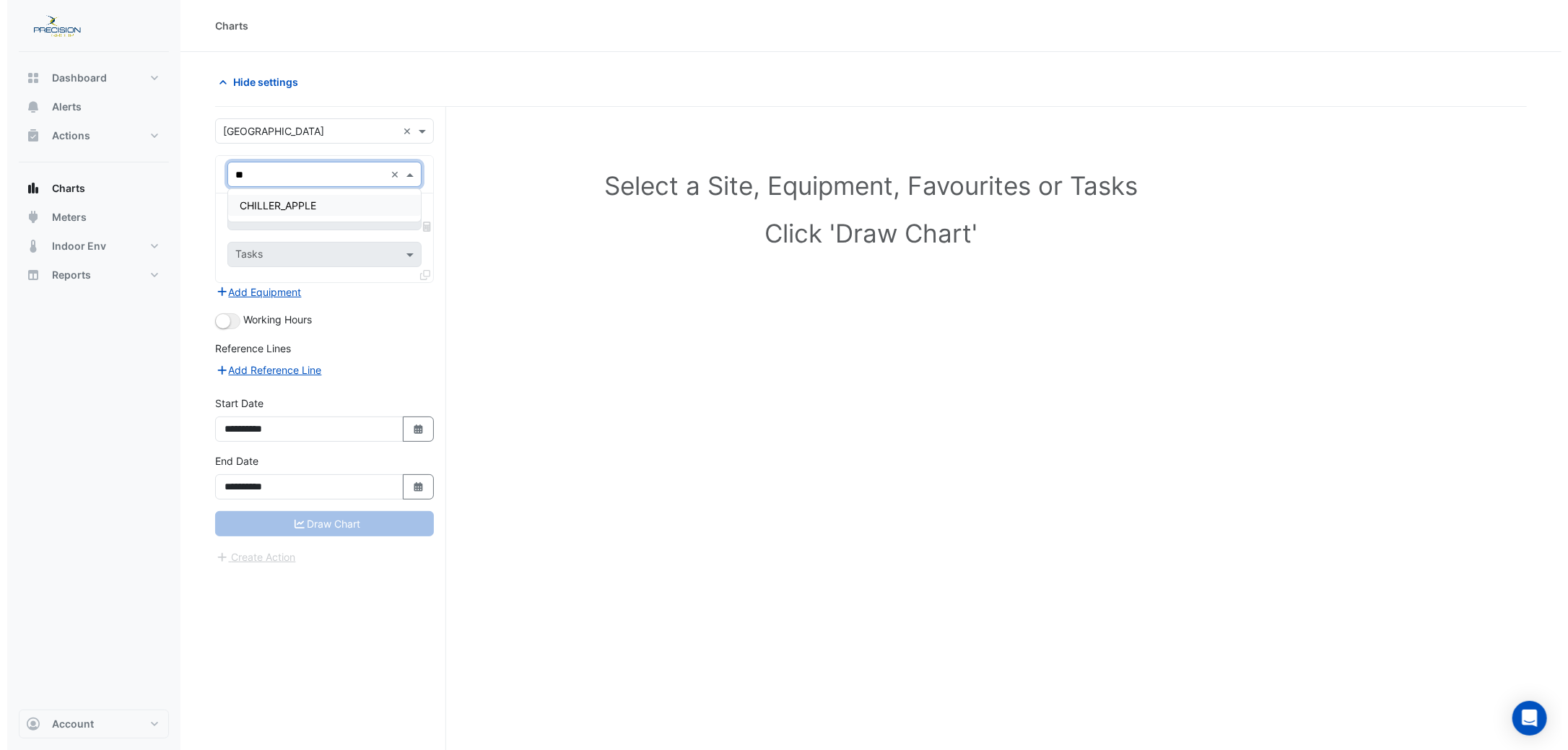
scroll to position [0, 0]
click at [324, 204] on div "CHILLER_APPLE" at bounding box center [317, 205] width 193 height 21
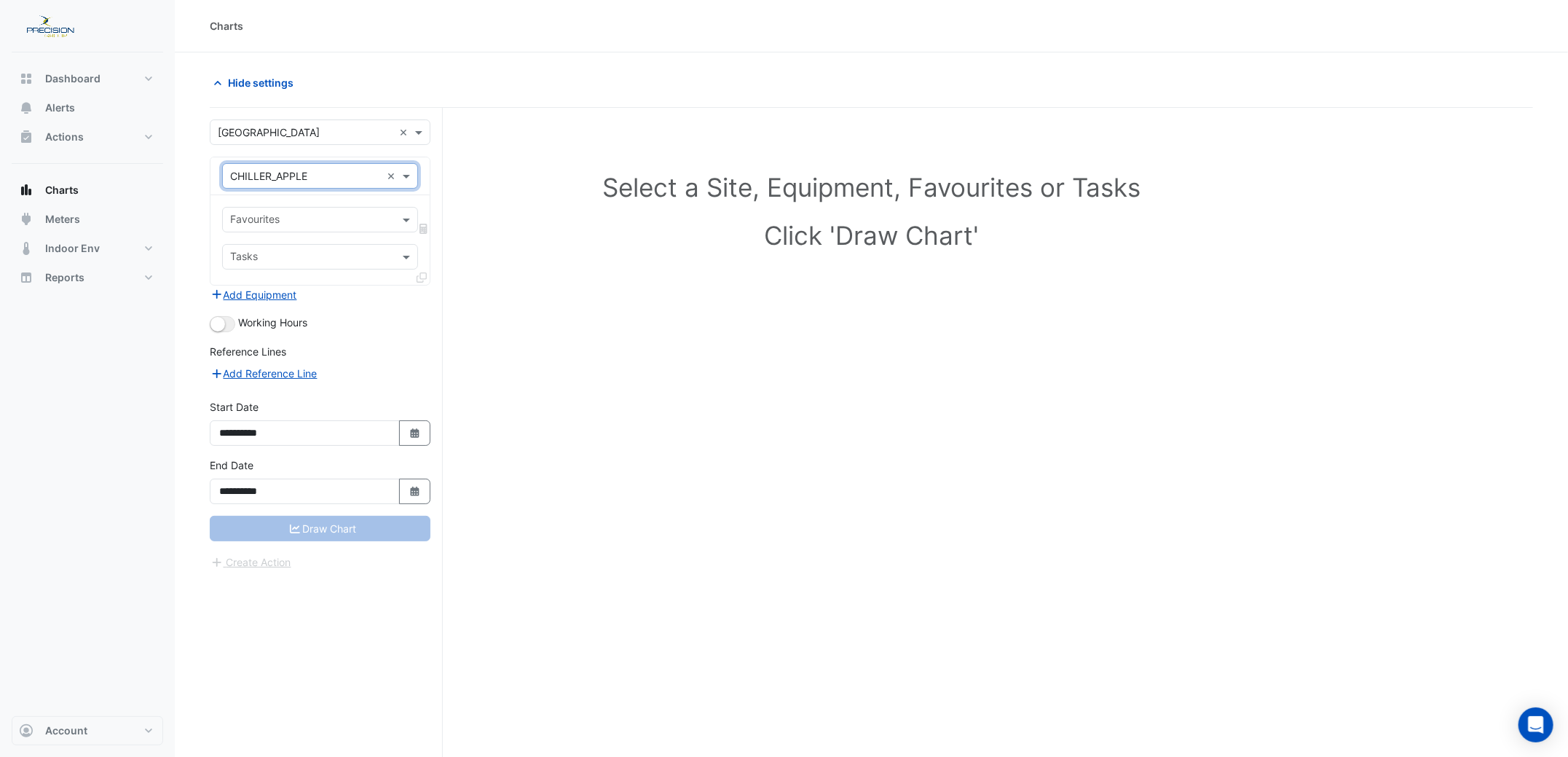
click at [318, 211] on div "Favourites" at bounding box center [308, 220] width 170 height 23
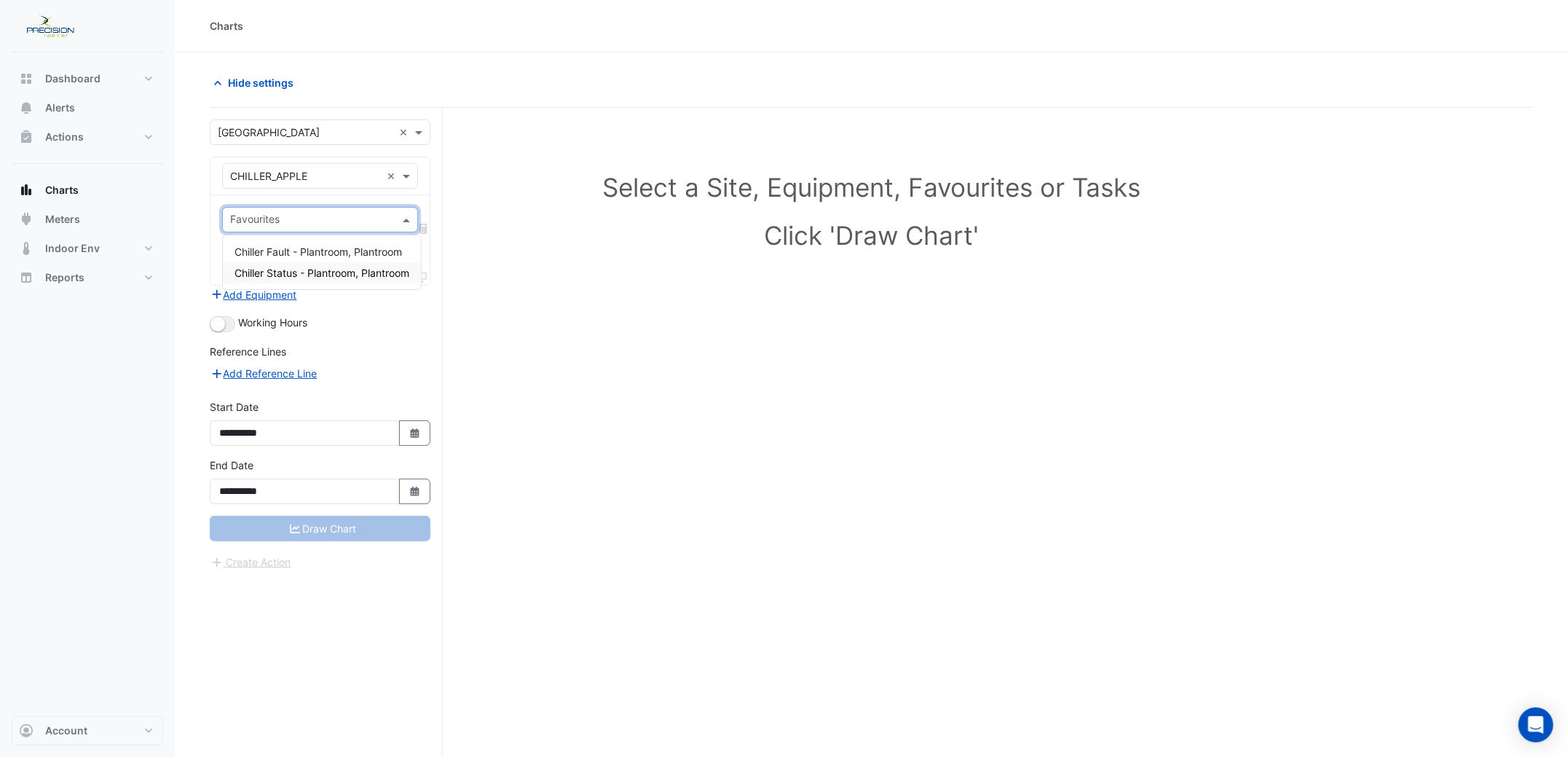
click at [273, 268] on span "Chiller Status - Plantroom, Plantroom" at bounding box center [321, 273] width 175 height 12
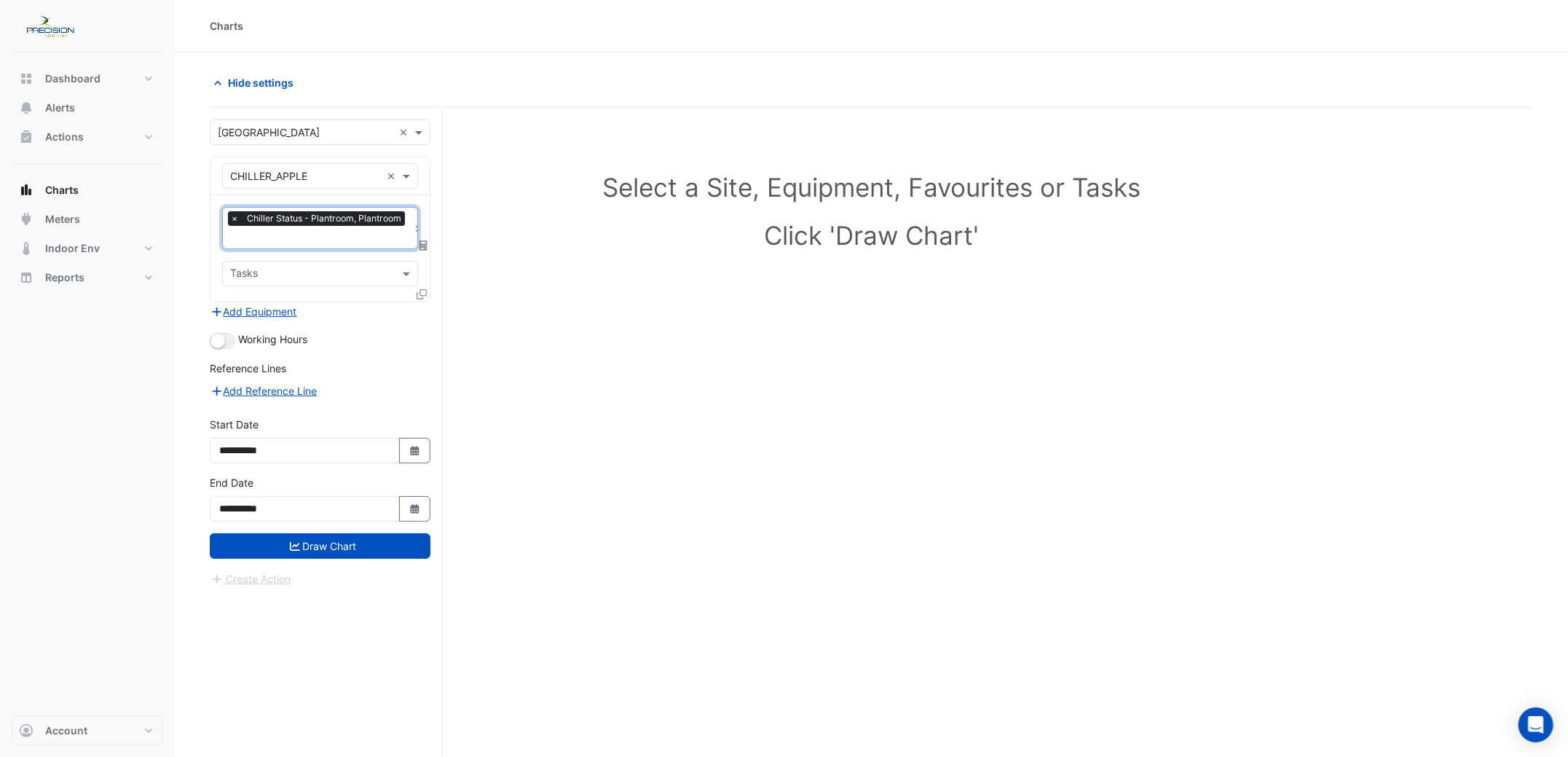
click at [273, 268] on input "text" at bounding box center [311, 275] width 163 height 15
click at [564, 302] on div "Select a Site, Equipment, Favourites or Tasks Click 'Draw Chart'" at bounding box center [871, 214] width 1306 height 178
click at [417, 449] on icon "Select Date" at bounding box center [414, 451] width 13 height 10
select select "*"
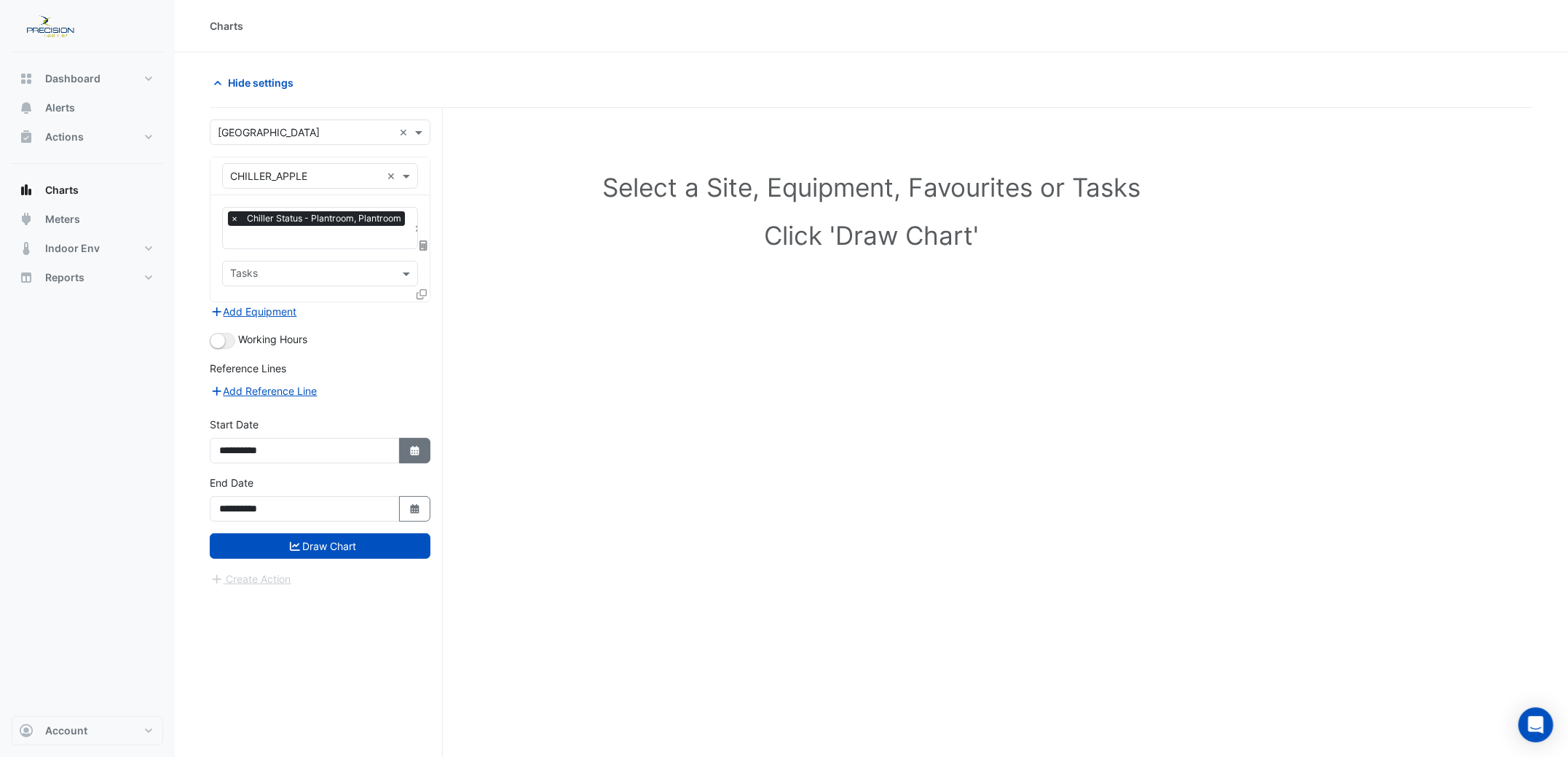
select select "****"
click at [234, 344] on div "15" at bounding box center [234, 349] width 23 height 23
type input "**********"
click at [325, 546] on button "Draw Chart" at bounding box center [320, 546] width 221 height 26
